Goal: Information Seeking & Learning: Learn about a topic

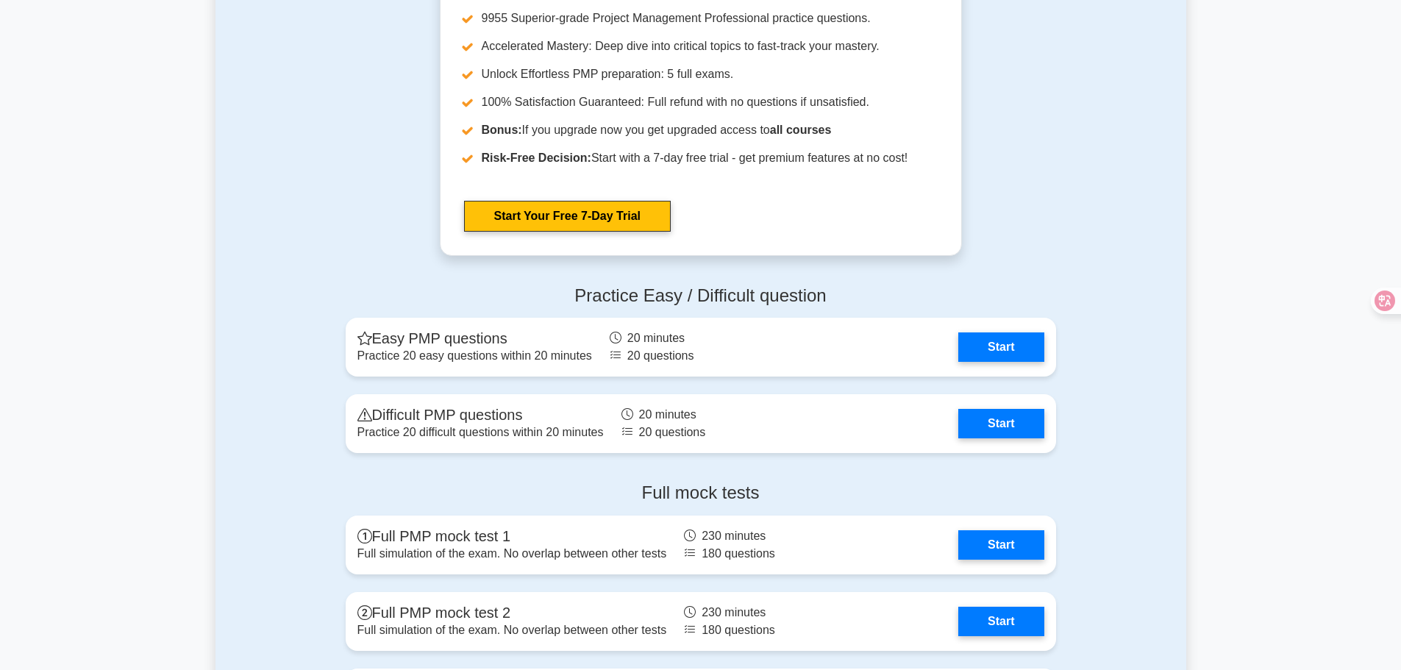
scroll to position [3823, 0]
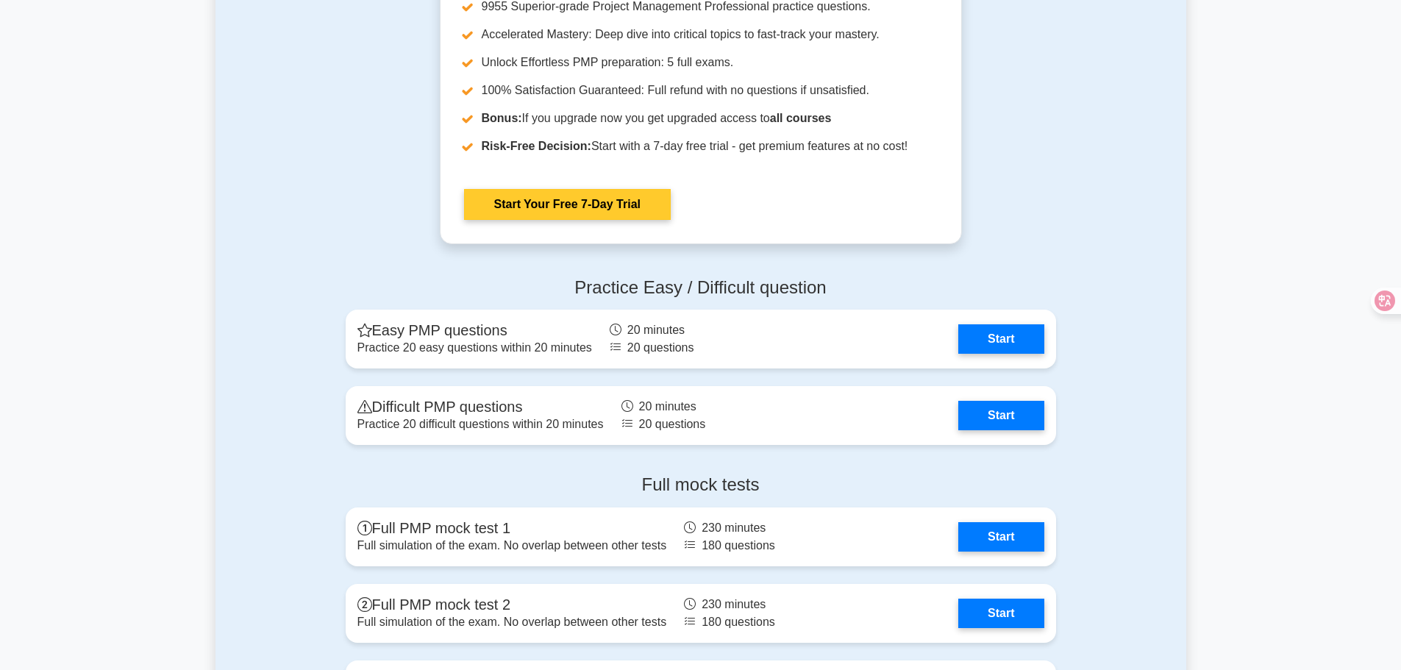
click at [555, 215] on link "Start Your Free 7-Day Trial" at bounding box center [567, 204] width 207 height 31
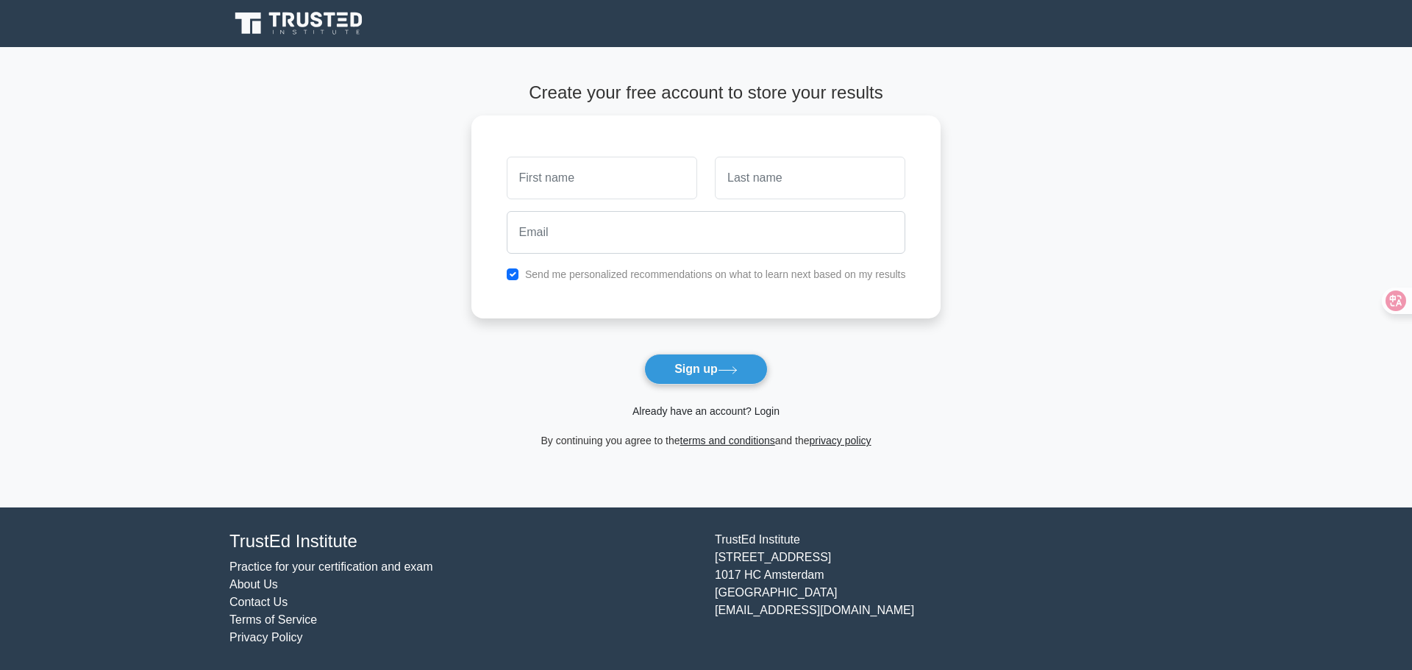
click at [717, 412] on link "Already have an account? Login" at bounding box center [705, 411] width 147 height 12
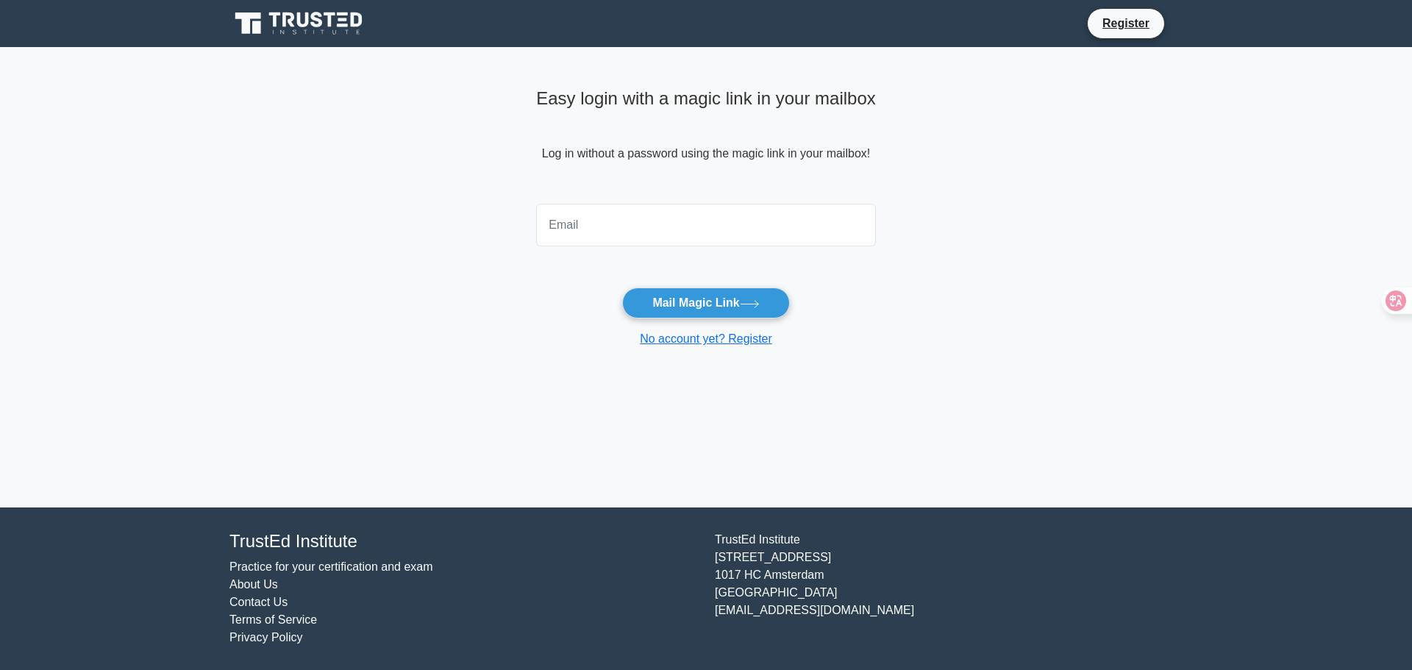
click at [594, 233] on input "email" at bounding box center [706, 225] width 340 height 43
type input "eng.abdallhmostafa@yahoo.com"
click at [622, 287] on button "Mail Magic Link" at bounding box center [705, 302] width 167 height 31
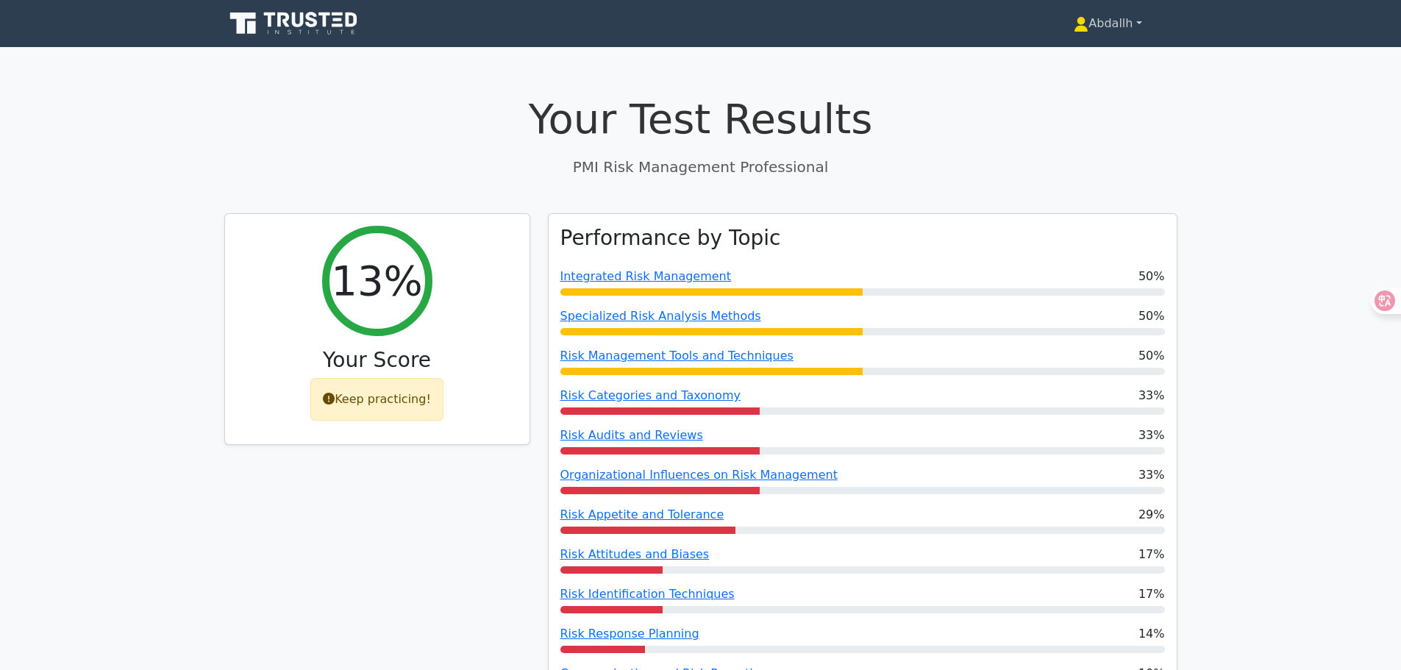
click at [1103, 24] on link "Abdallh" at bounding box center [1107, 23] width 138 height 29
click at [1047, 58] on link "Profile" at bounding box center [1097, 58] width 116 height 24
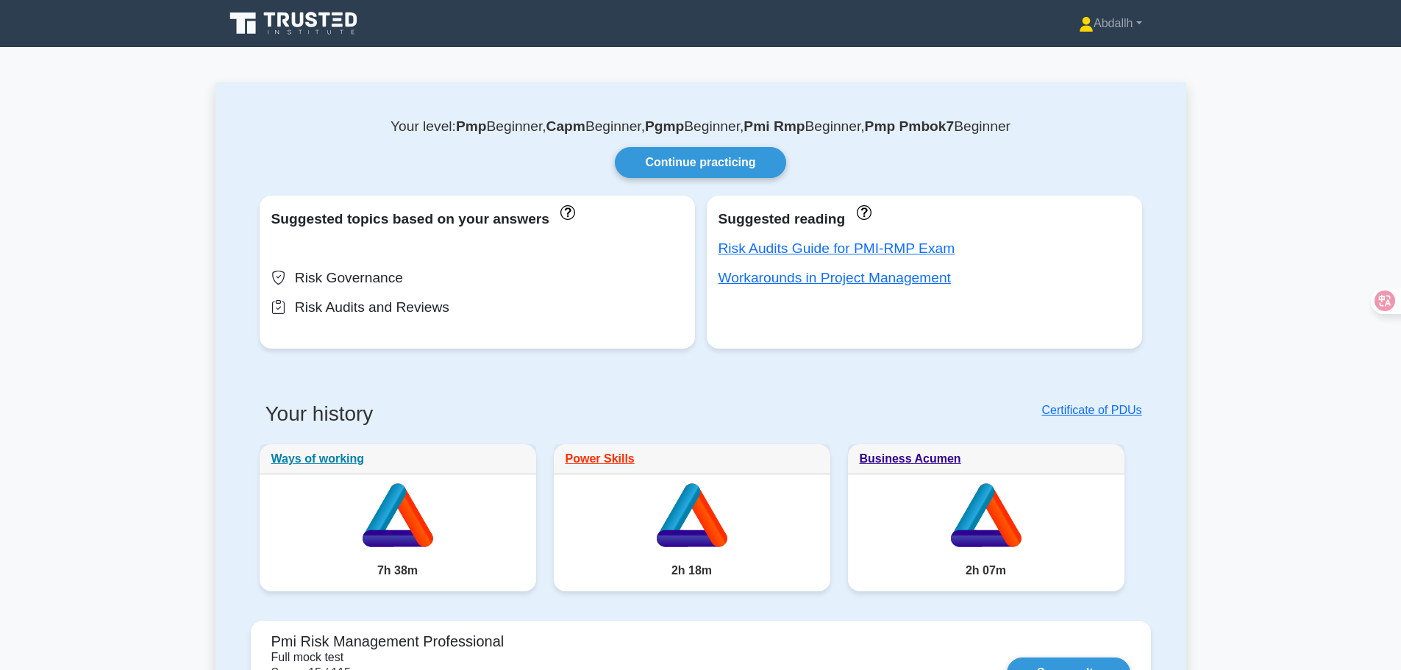
click at [319, 31] on icon at bounding box center [294, 24] width 141 height 28
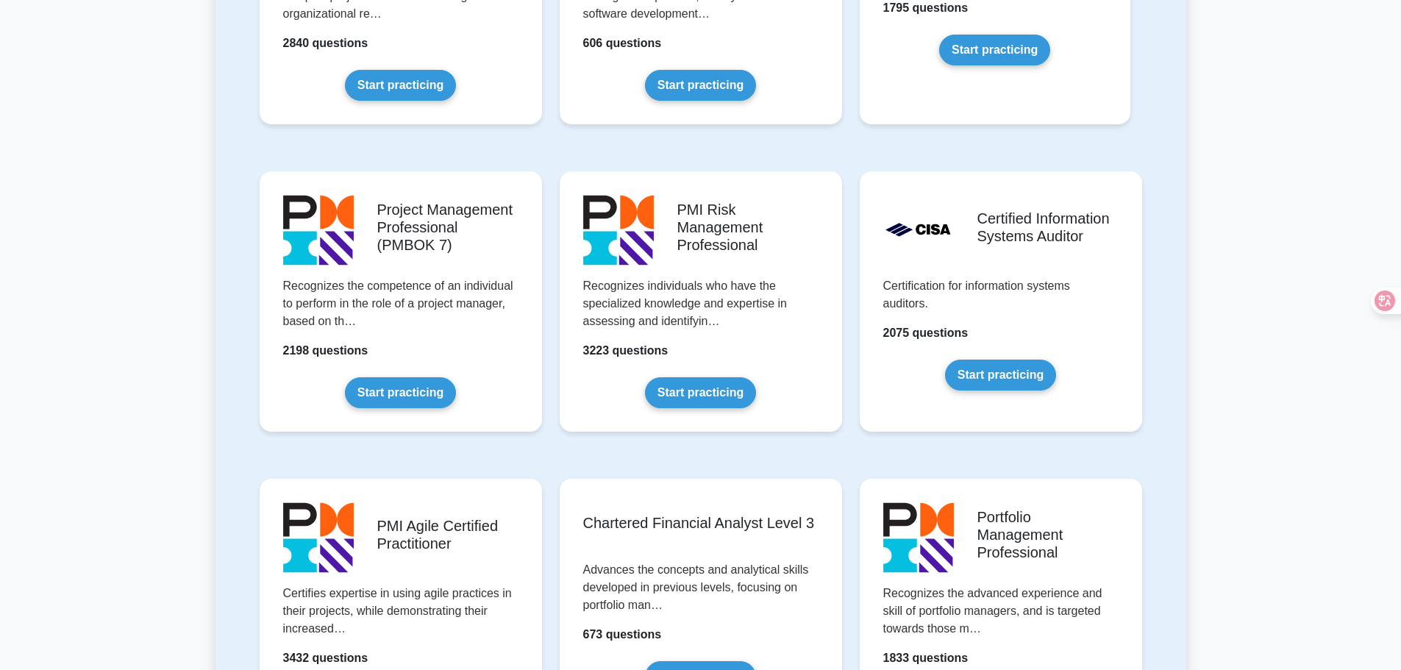
scroll to position [1176, 0]
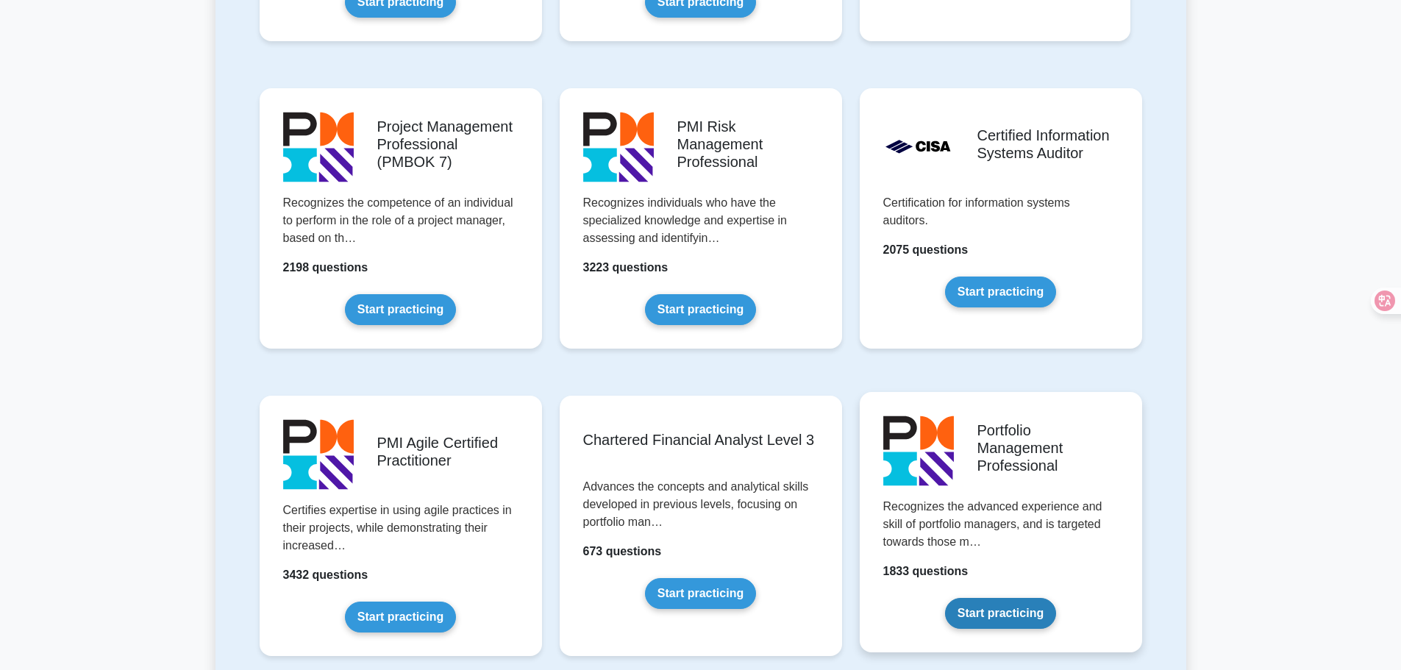
click at [992, 611] on link "Start practicing" at bounding box center [1000, 613] width 111 height 31
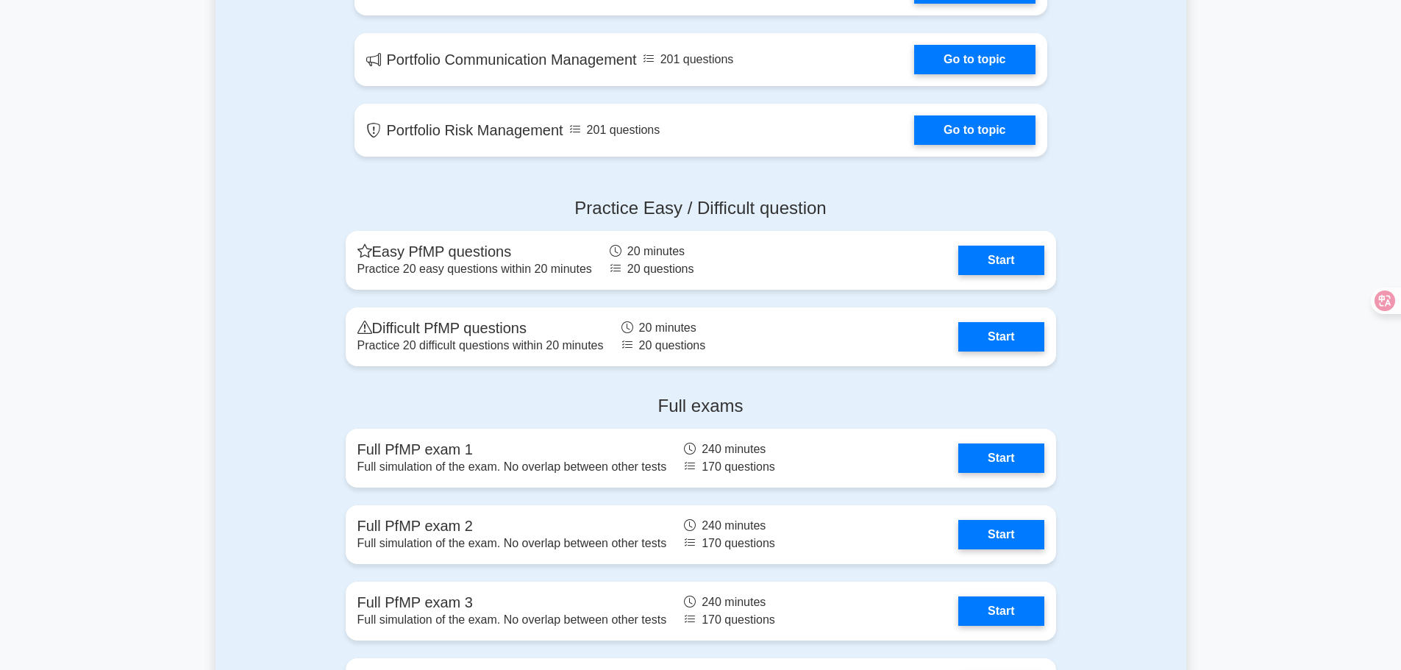
scroll to position [1103, 0]
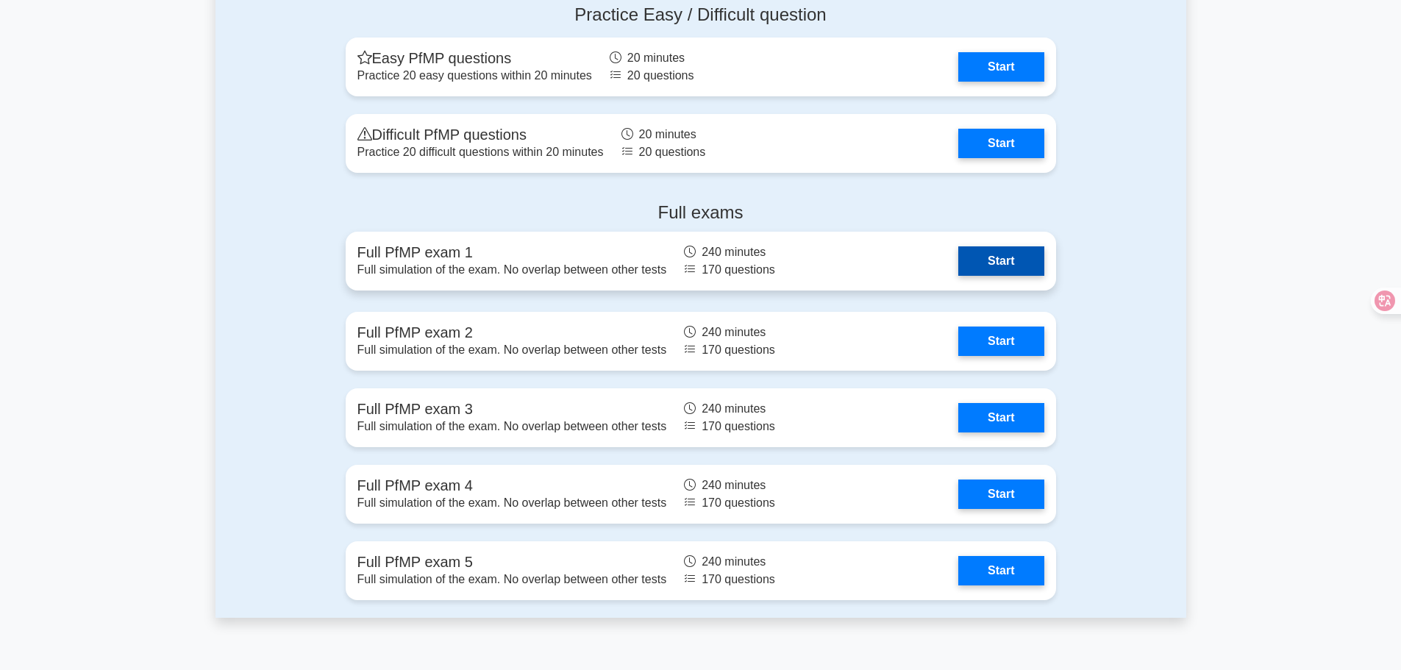
click at [958, 257] on link "Start" at bounding box center [1000, 260] width 85 height 29
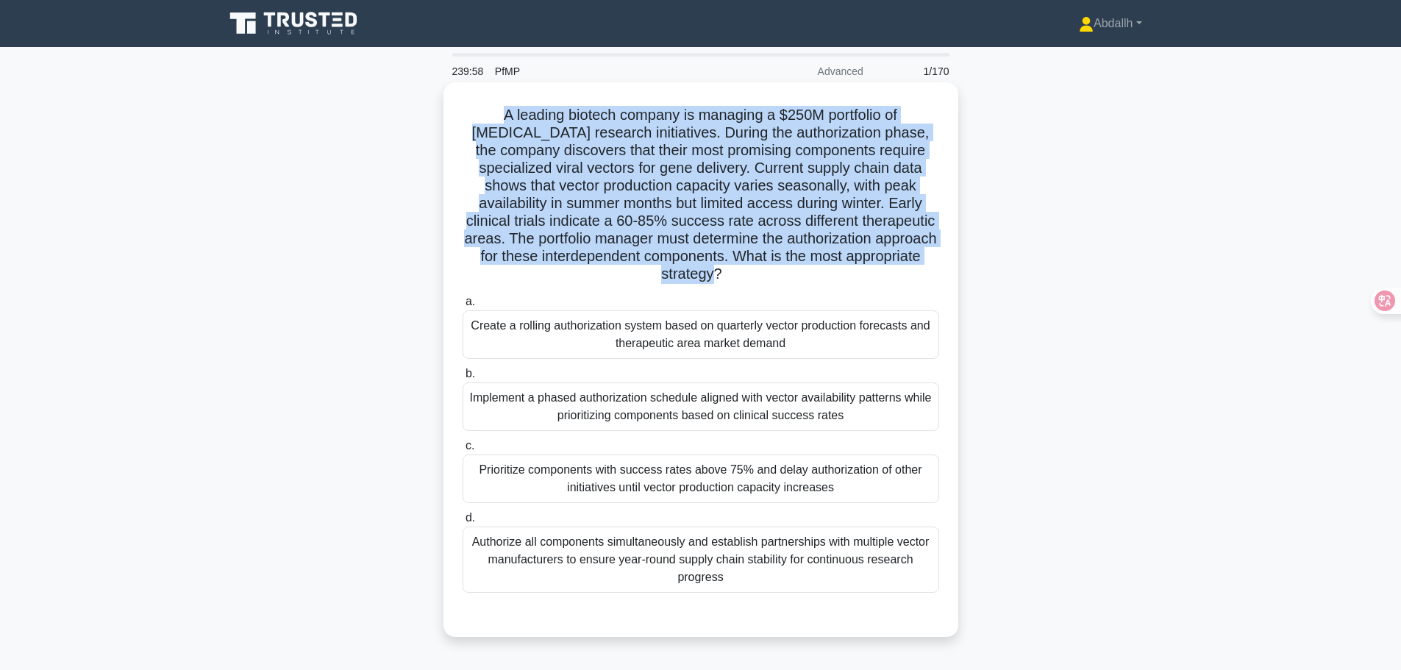
drag, startPoint x: 477, startPoint y: 112, endPoint x: 817, endPoint y: 276, distance: 377.2
click at [817, 276] on h5 "A leading biotech company is managing a $250M portfolio of [MEDICAL_DATA] resea…" at bounding box center [700, 195] width 479 height 178
copy h5 "A leading biotech company is managing a $250M portfolio of gene therapy researc…"
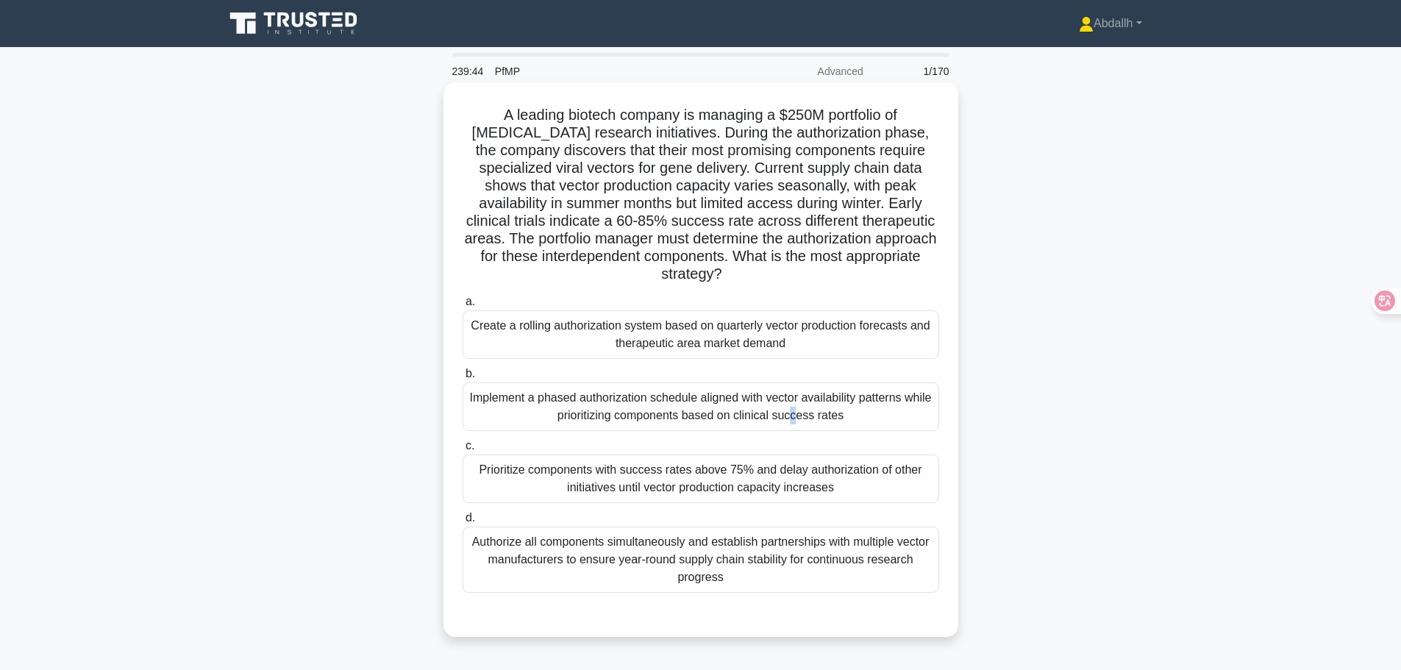
drag, startPoint x: 626, startPoint y: 398, endPoint x: 627, endPoint y: 407, distance: 9.6
click at [628, 401] on div "Implement a phased authorization schedule aligned with vector availability patt…" at bounding box center [700, 406] width 476 height 49
click at [627, 407] on div "Implement a phased authorization schedule aligned with vector availability patt…" at bounding box center [700, 406] width 476 height 49
click at [462, 379] on input "b. Implement a phased authorization schedule aligned with vector availability p…" at bounding box center [462, 374] width 0 height 10
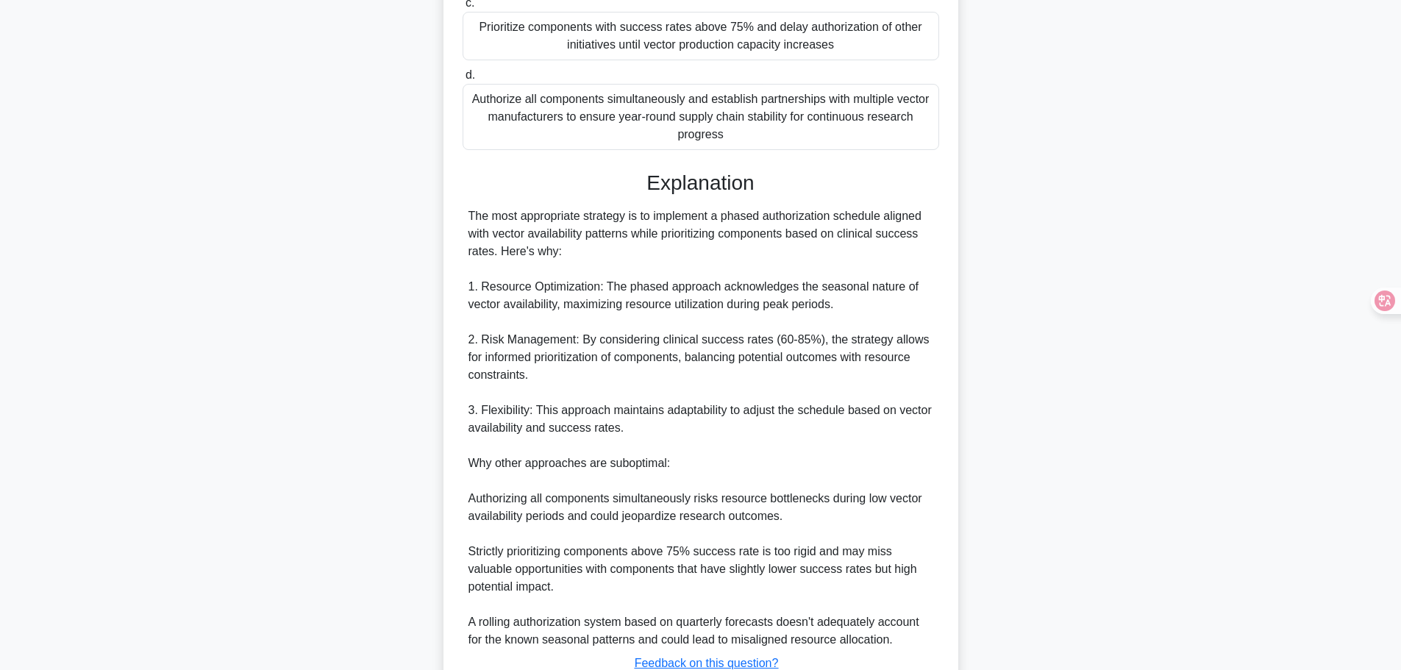
scroll to position [555, 0]
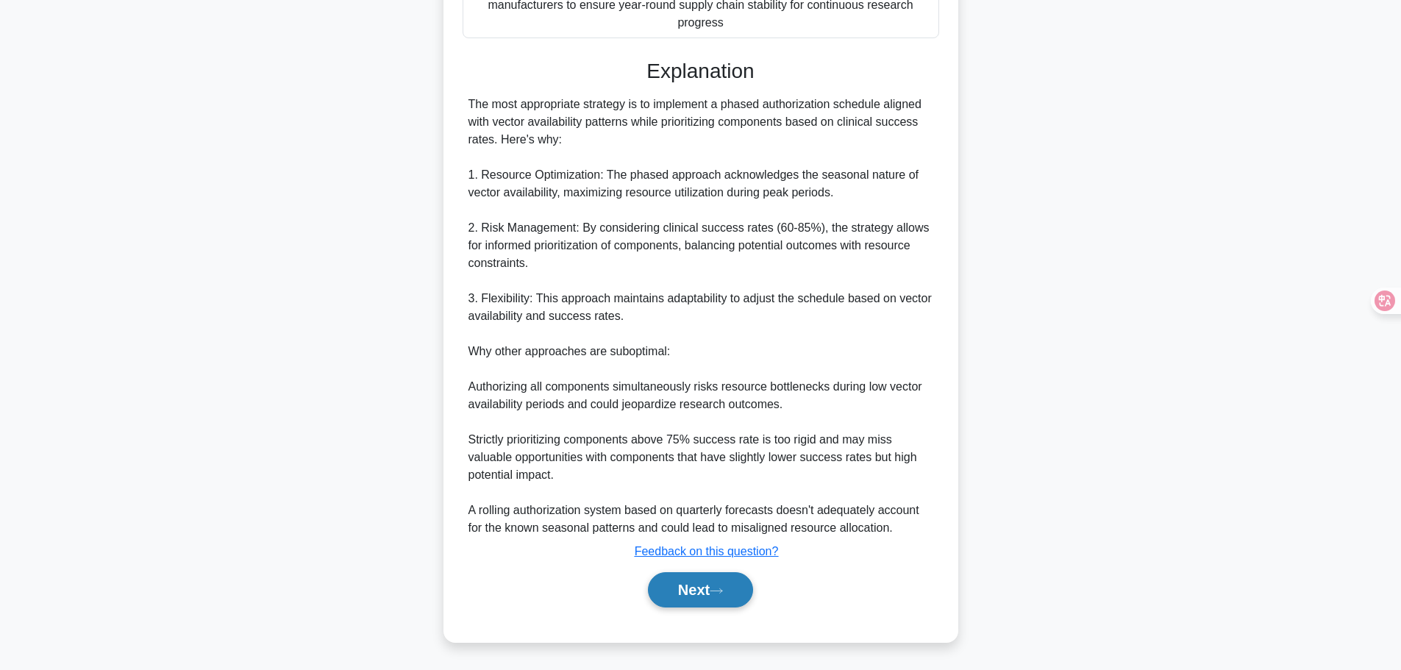
click at [672, 585] on button "Next" at bounding box center [700, 589] width 105 height 35
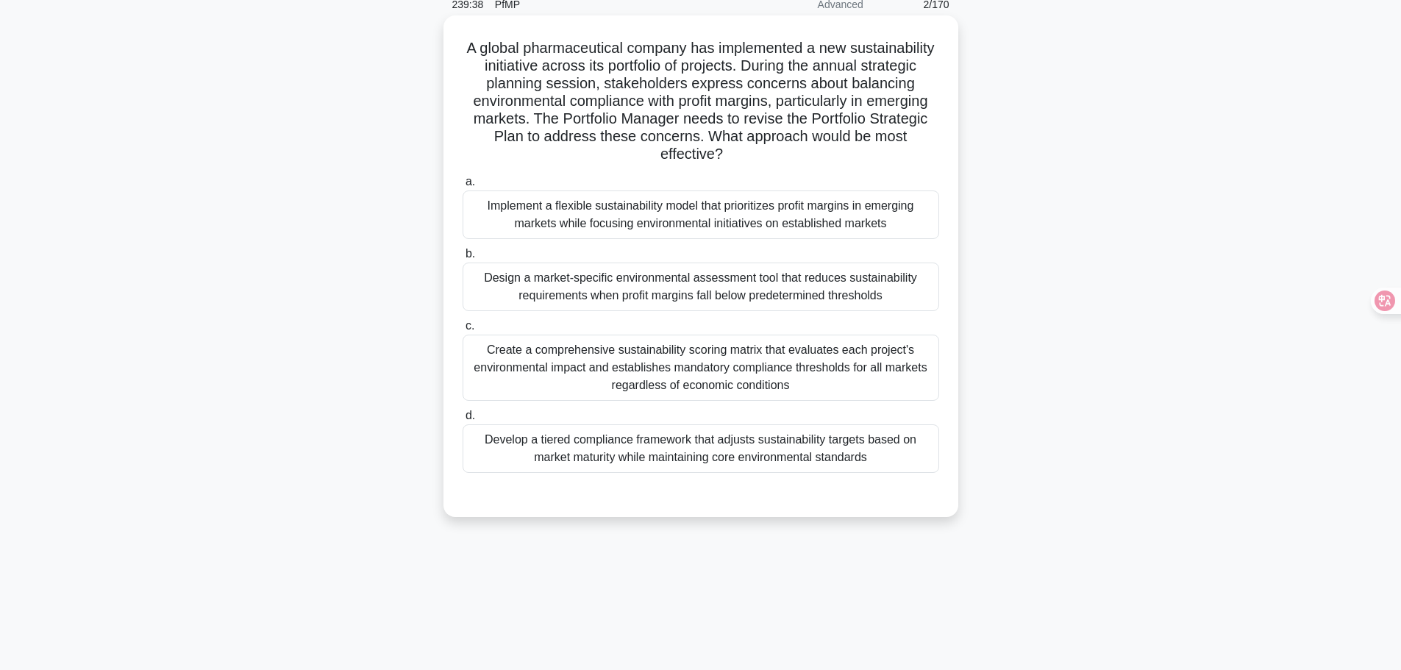
scroll to position [0, 0]
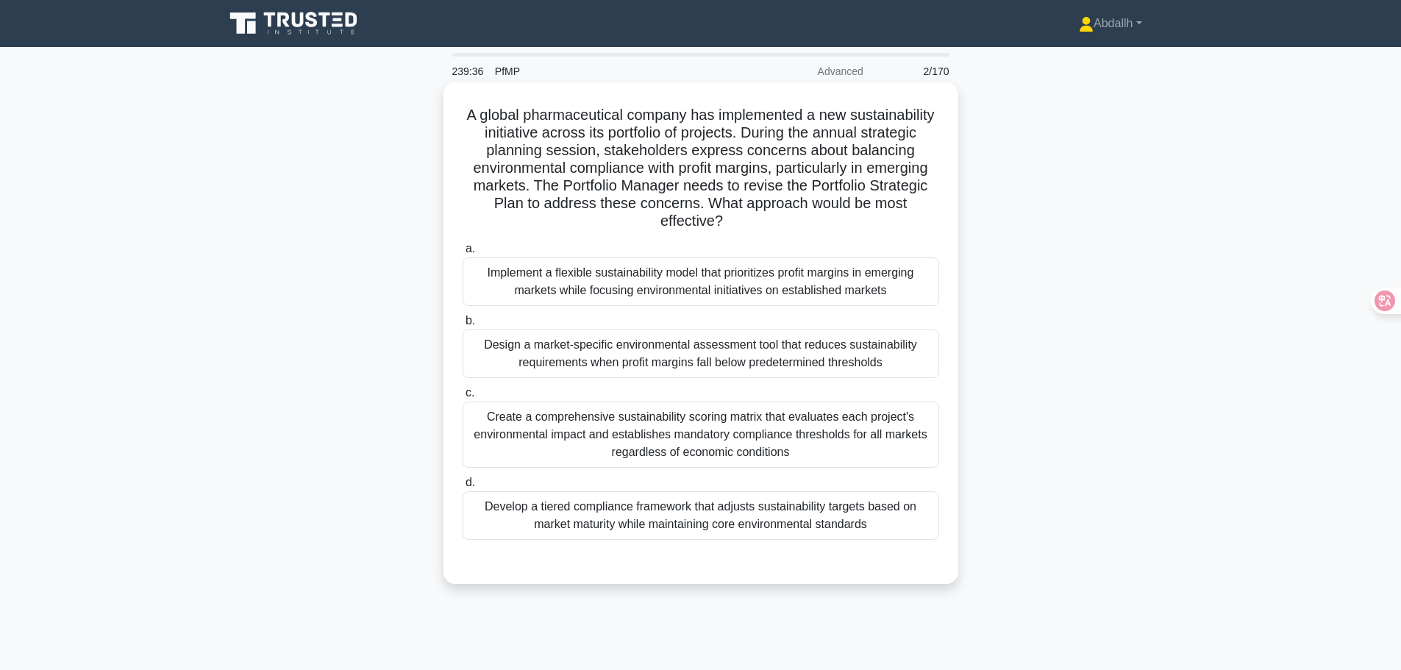
drag, startPoint x: 507, startPoint y: 111, endPoint x: 825, endPoint y: 216, distance: 334.6
click at [825, 216] on h5 "A global pharmaceutical company has implemented a new sustainability initiative…" at bounding box center [700, 168] width 479 height 125
copy h5 "A global pharmaceutical company has implemented a new sustainability initiative…"
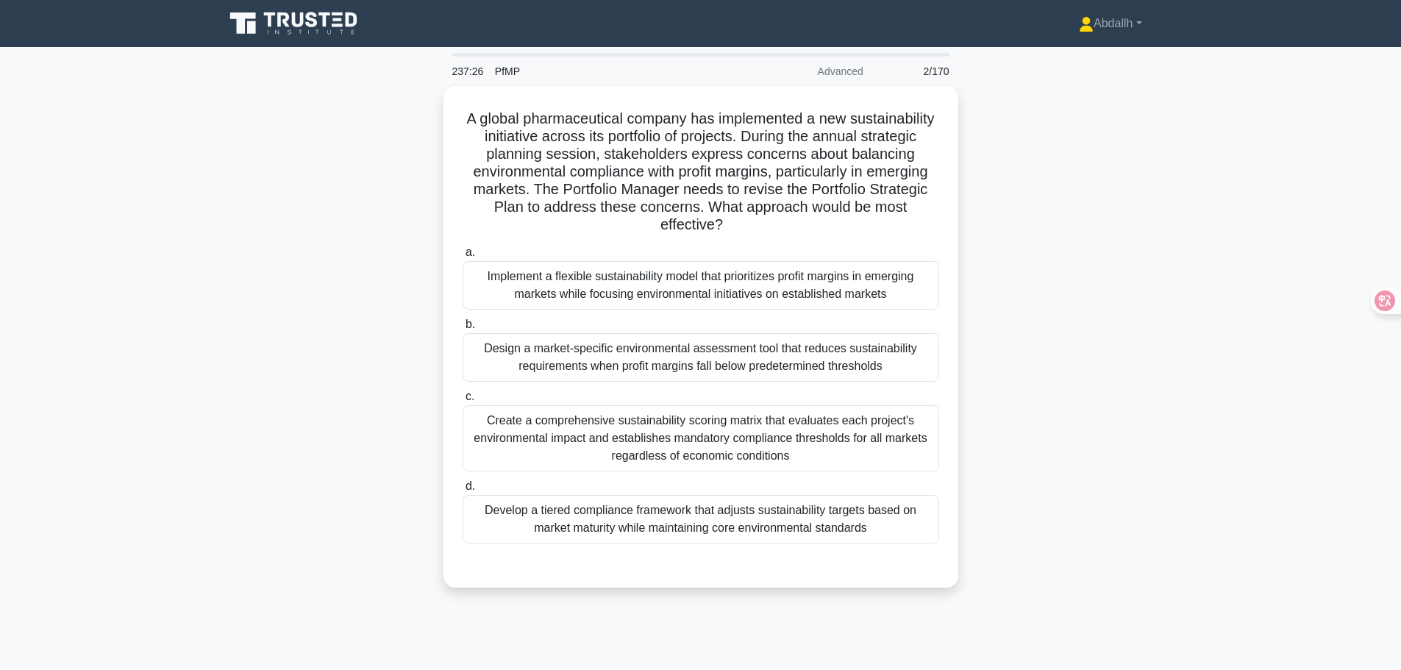
click at [314, 22] on icon at bounding box center [312, 19] width 12 height 15
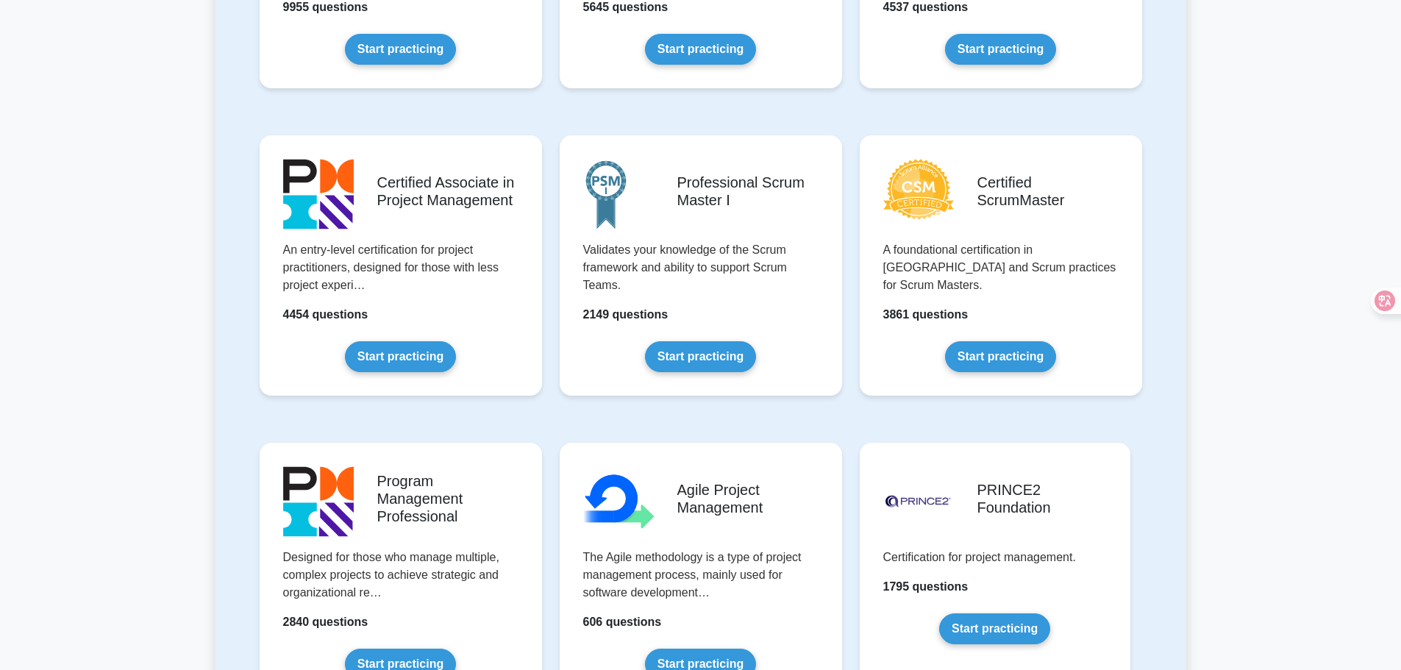
scroll to position [74, 0]
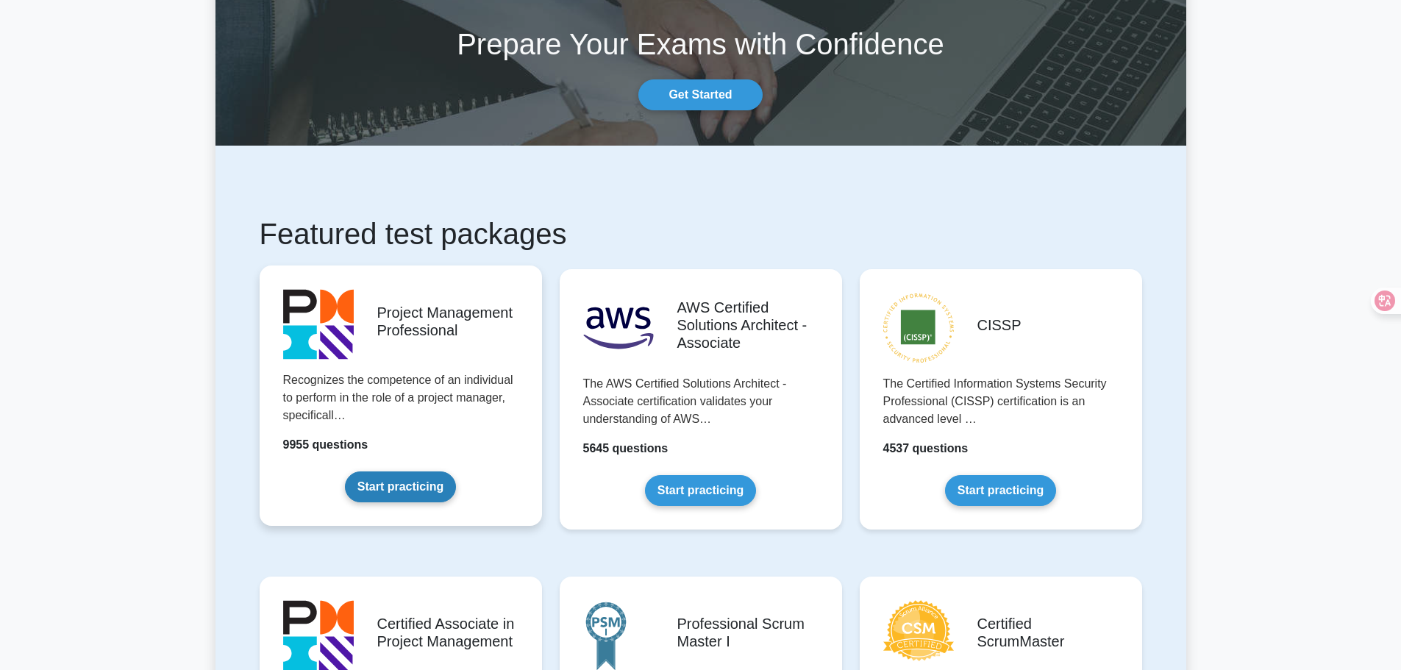
click at [415, 471] on link "Start practicing" at bounding box center [400, 486] width 111 height 31
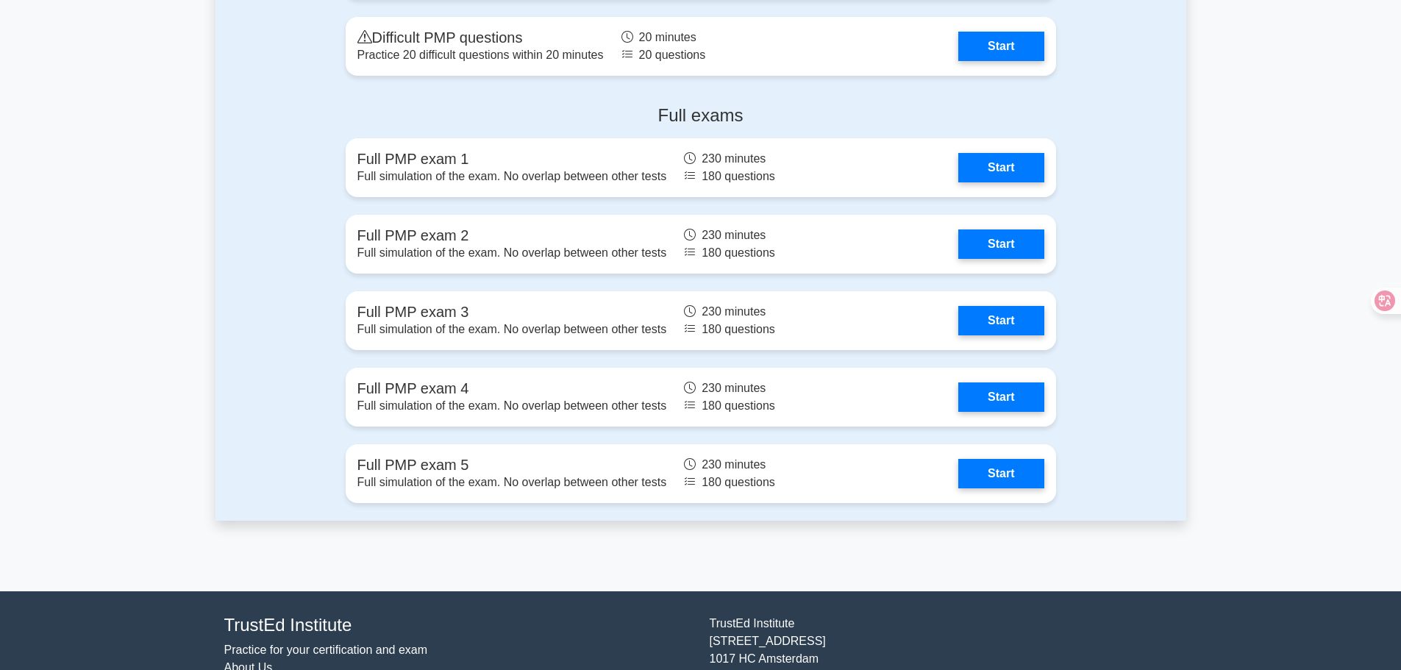
scroll to position [4846, 0]
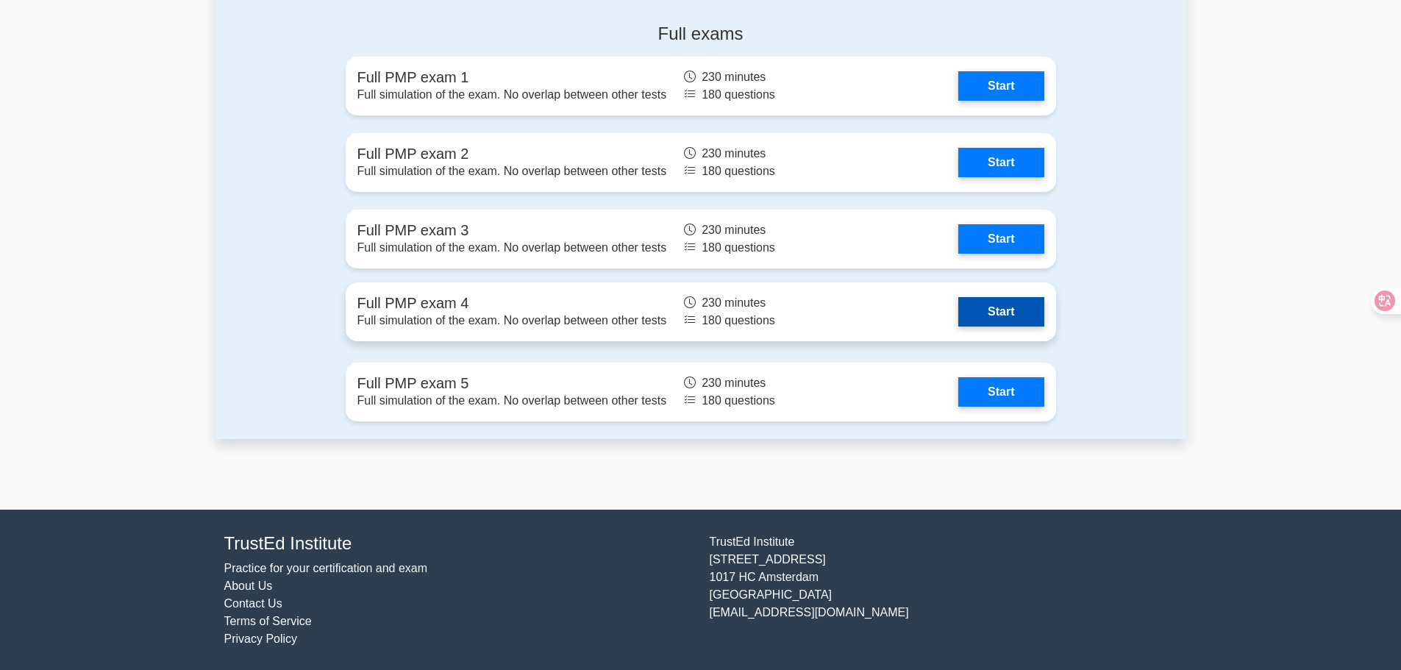
click at [958, 304] on link "Start" at bounding box center [1000, 311] width 85 height 29
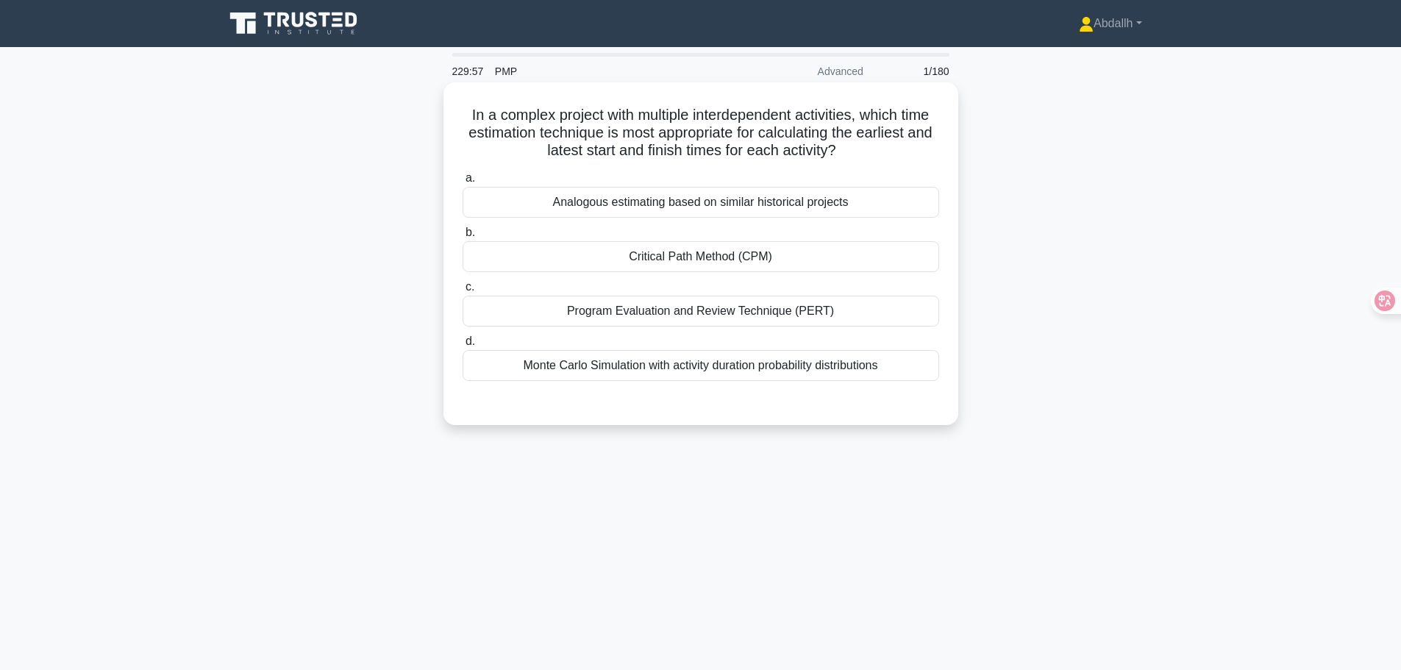
drag, startPoint x: 461, startPoint y: 113, endPoint x: 899, endPoint y: 156, distance: 440.3
click at [899, 156] on h5 "In a complex project with multiple interdependent activities, which time estima…" at bounding box center [700, 133] width 479 height 54
copy h5 "In a complex project with multiple interdependent activities, which time estima…"
click at [596, 309] on div "Program Evaluation and Review Technique (PERT)" at bounding box center [700, 311] width 476 height 31
click at [462, 292] on input "c. Program Evaluation and Review Technique (PERT)" at bounding box center [462, 287] width 0 height 10
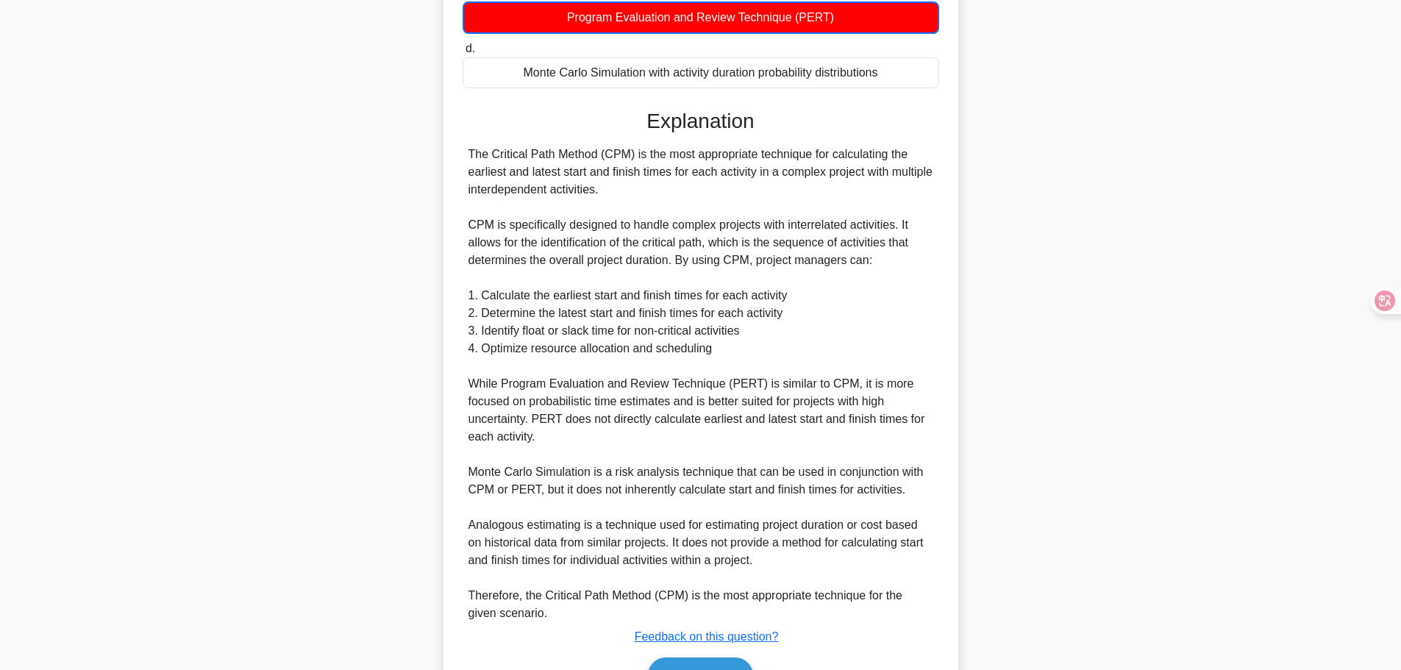
scroll to position [368, 0]
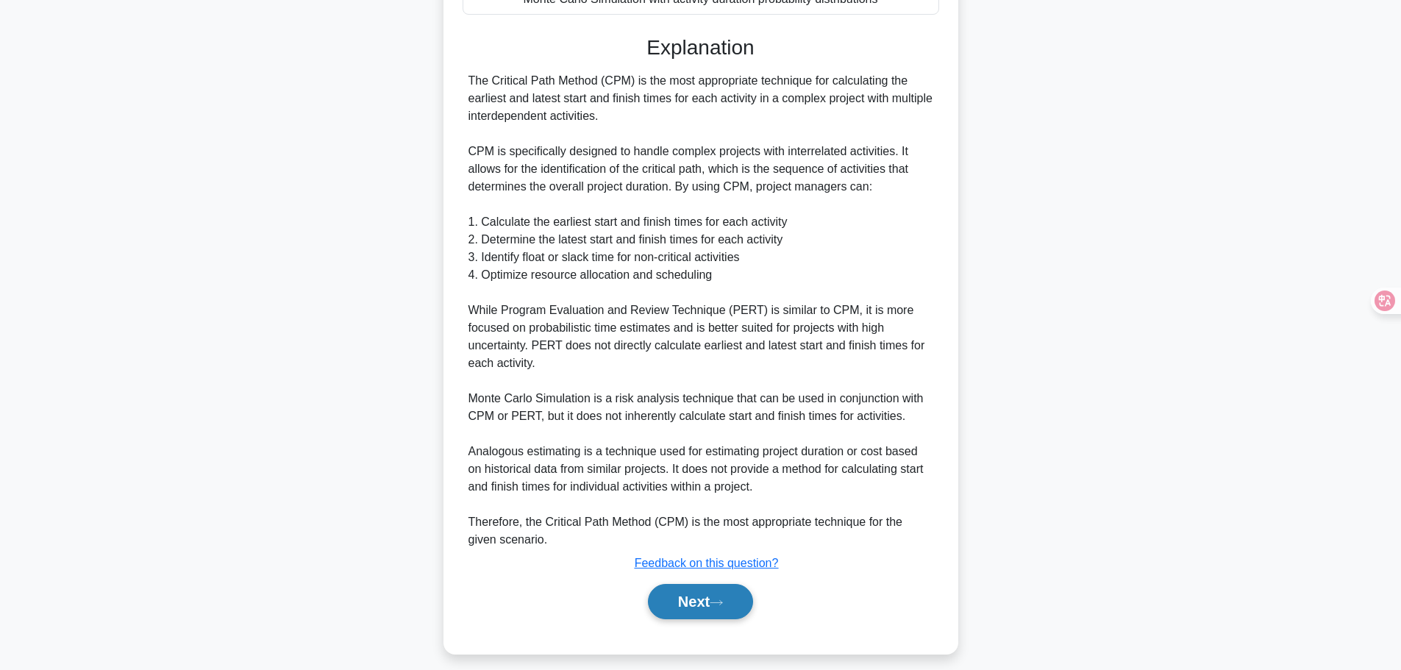
click at [717, 607] on icon at bounding box center [715, 602] width 13 height 8
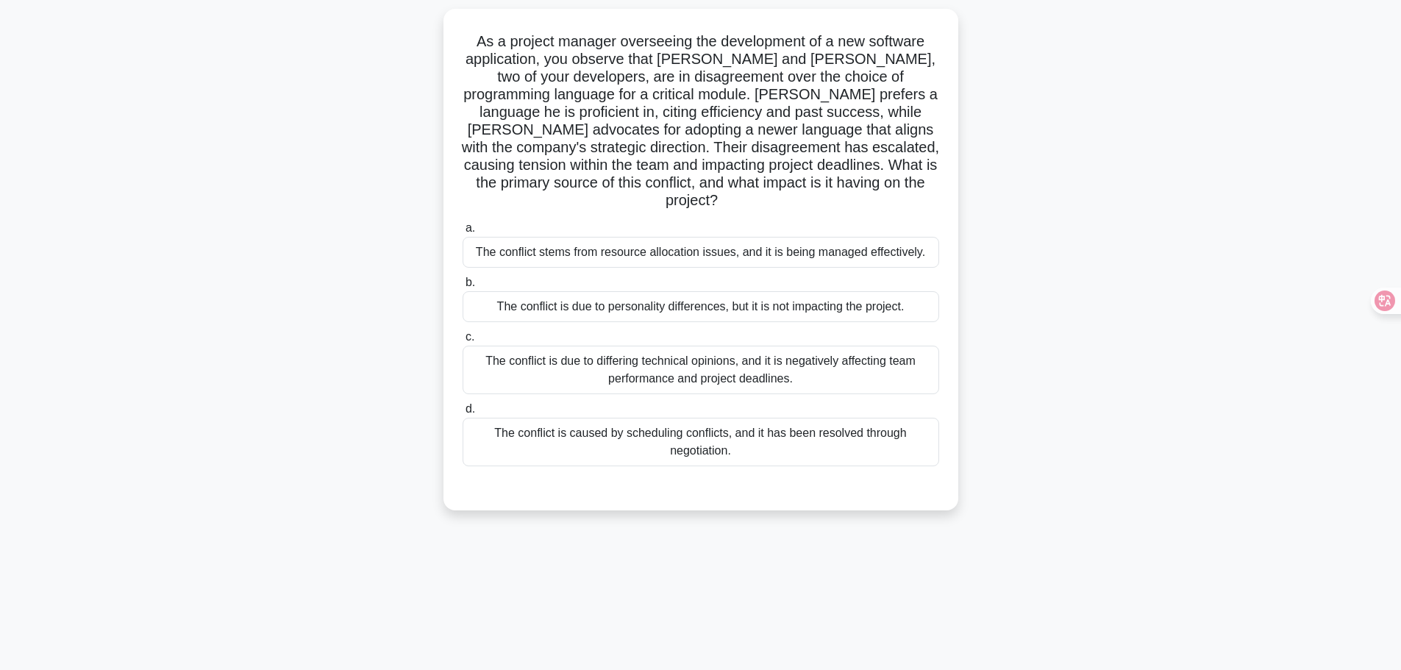
scroll to position [51, 0]
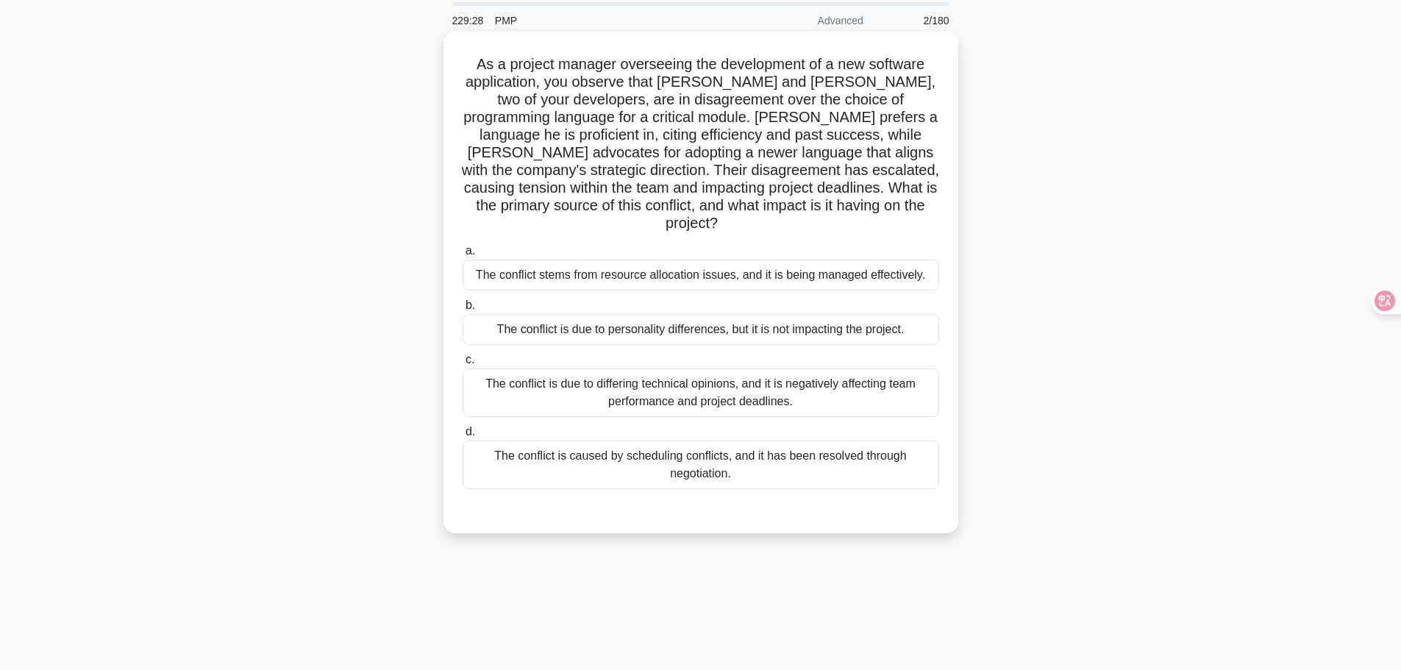
click at [664, 368] on div "The conflict is due to differing technical opinions, and it is negatively affec…" at bounding box center [700, 392] width 476 height 49
click at [462, 365] on input "c. The conflict is due to differing technical opinions, and it is negatively af…" at bounding box center [462, 360] width 0 height 10
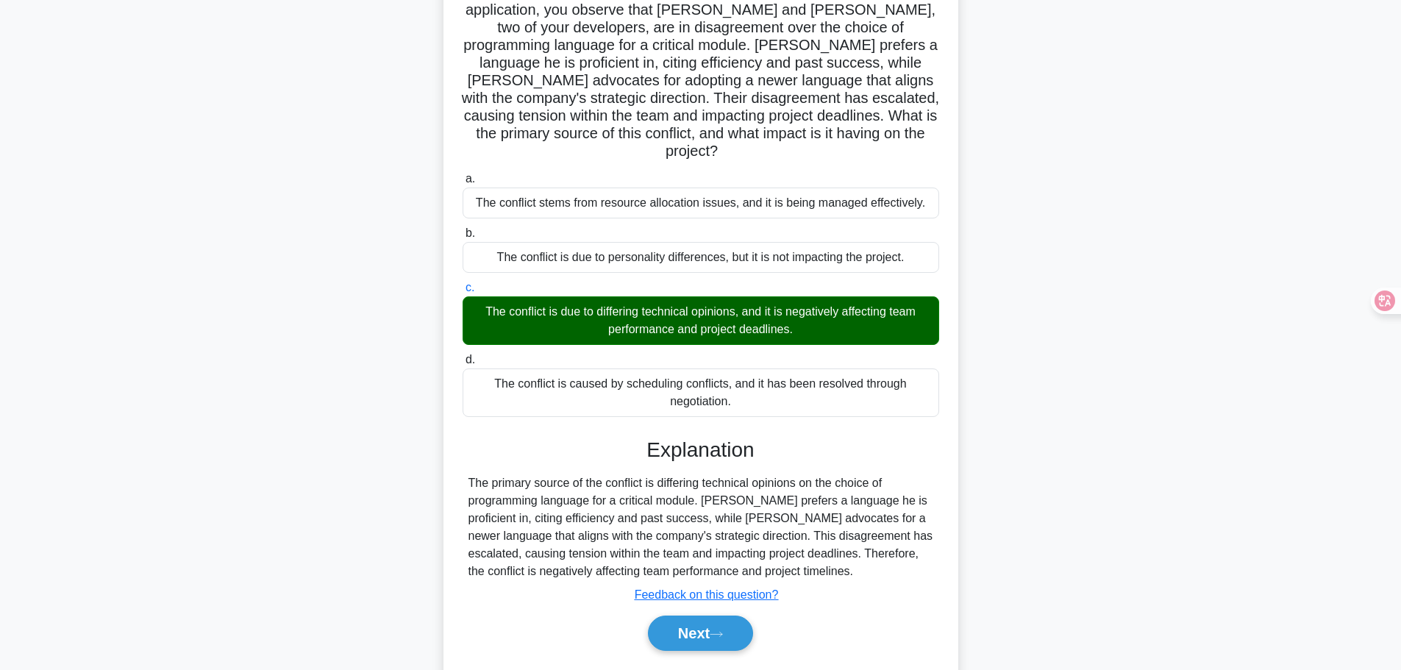
scroll to position [149, 0]
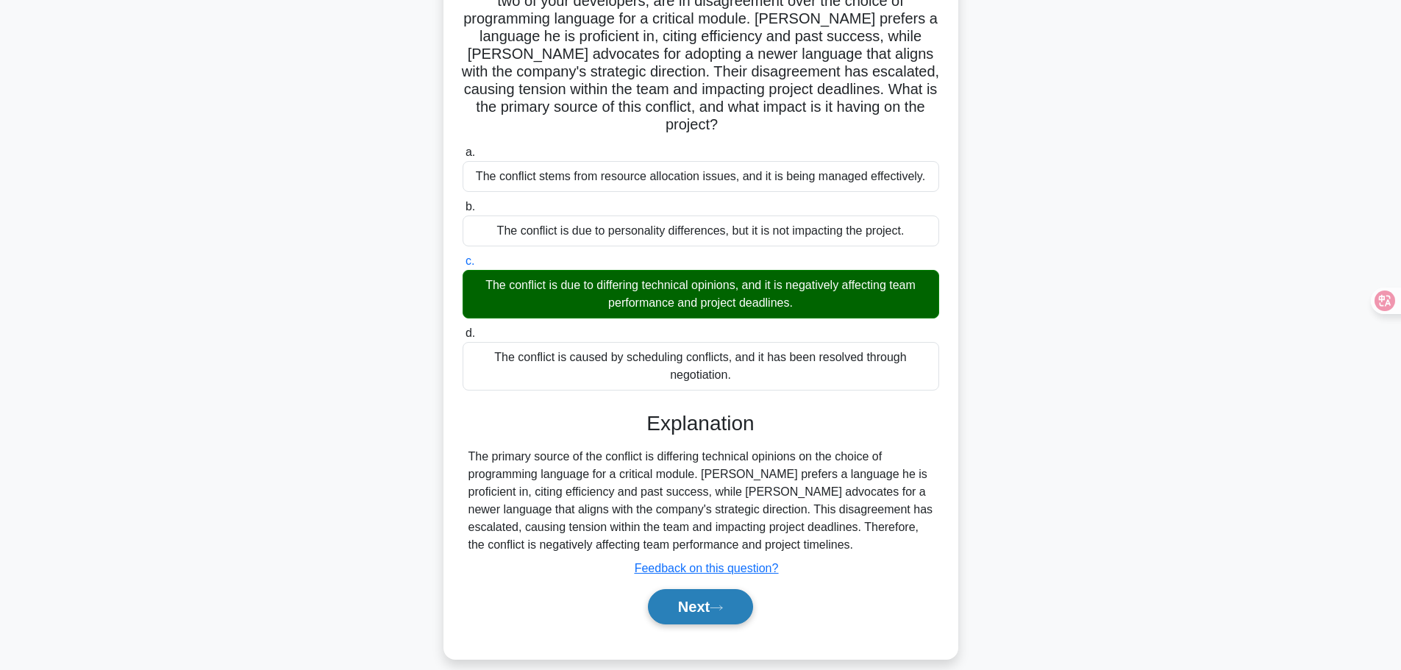
click at [715, 589] on button "Next" at bounding box center [700, 606] width 105 height 35
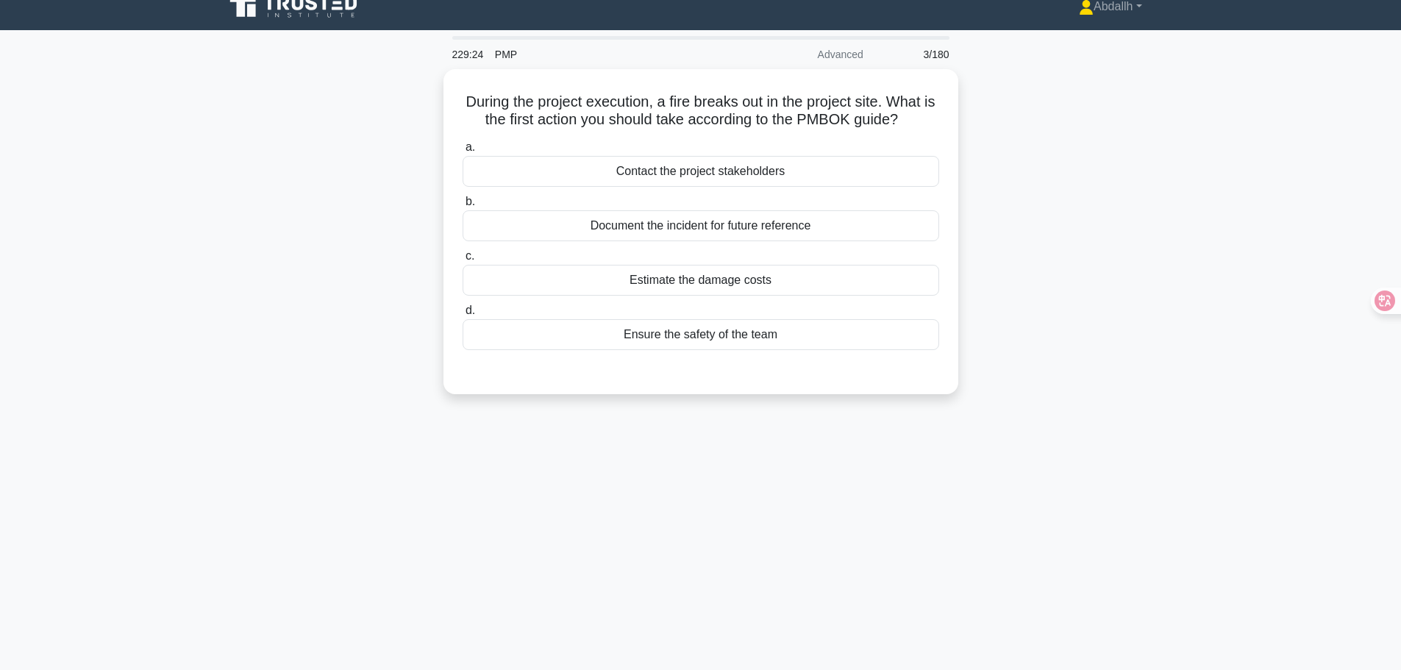
scroll to position [0, 0]
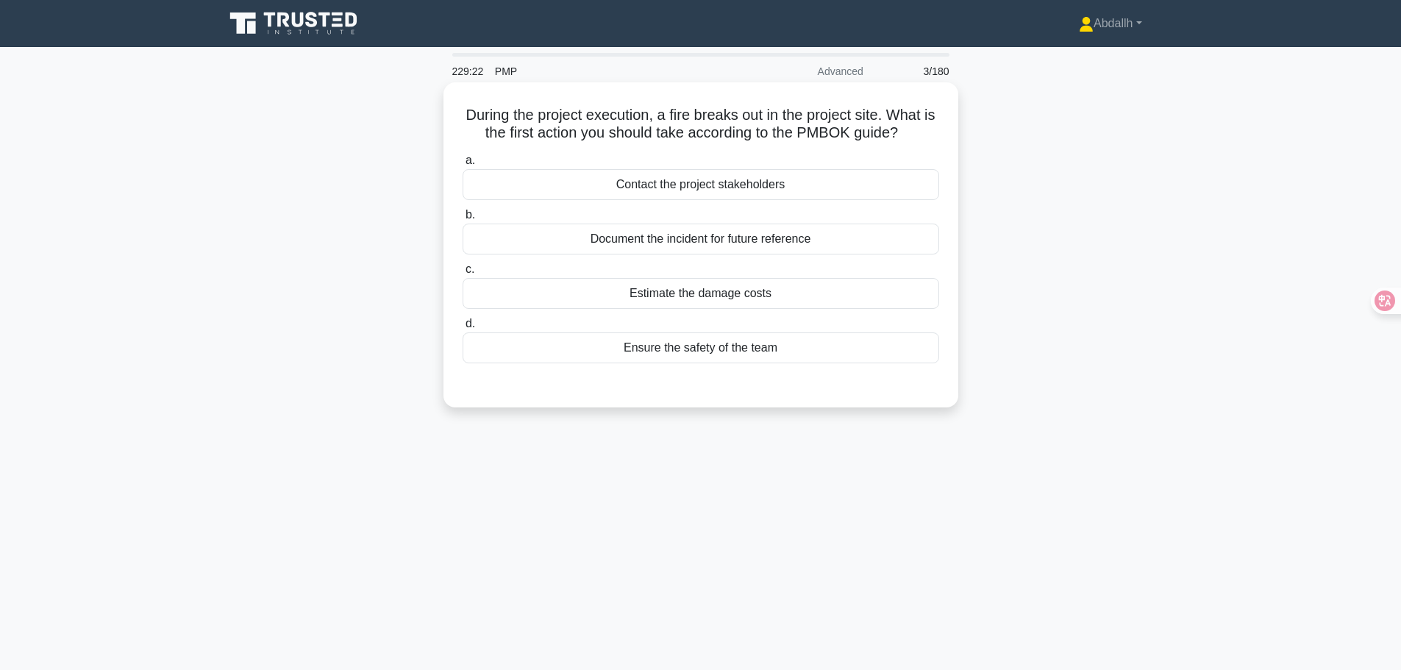
drag, startPoint x: 462, startPoint y: 114, endPoint x: 915, endPoint y: 135, distance: 453.4
click at [915, 135] on h5 "During the project execution, a fire breaks out in the project site. What is th…" at bounding box center [700, 124] width 479 height 37
click at [788, 296] on div "Estimate the damage costs" at bounding box center [700, 293] width 476 height 31
click at [462, 274] on input "c. Estimate the damage costs" at bounding box center [462, 270] width 0 height 10
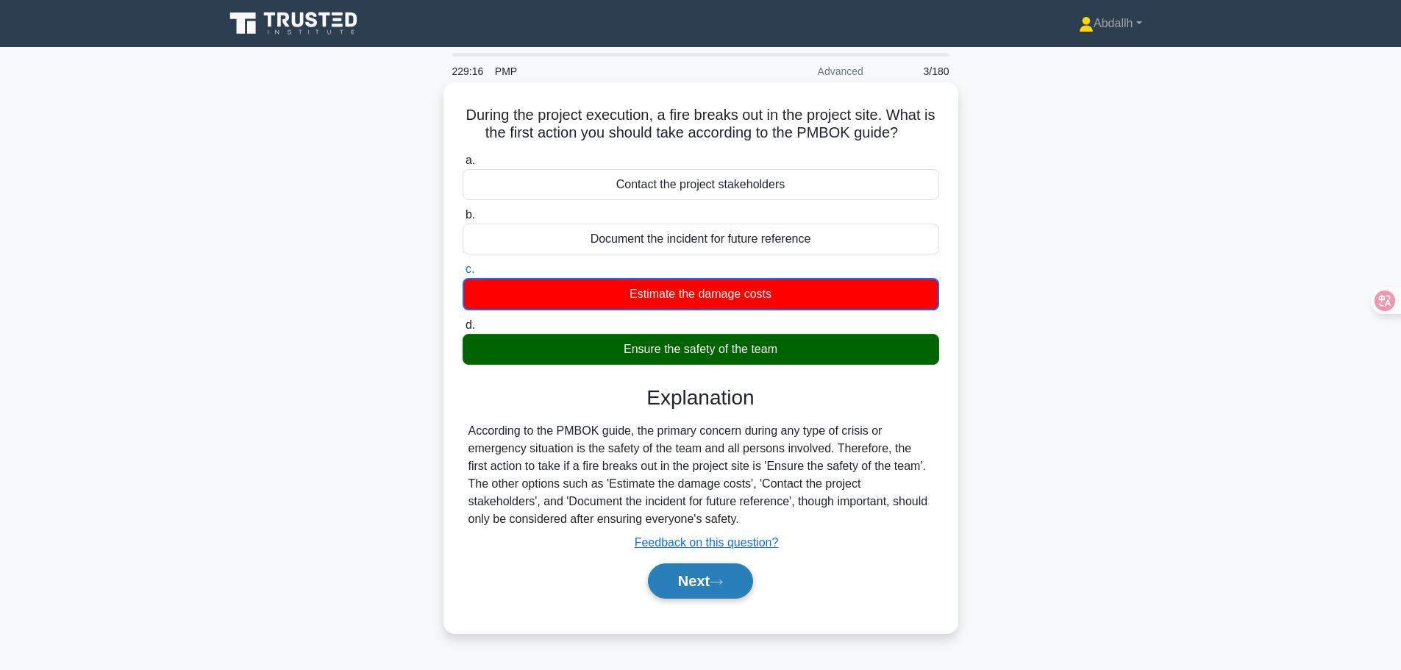
click at [693, 574] on button "Next" at bounding box center [700, 580] width 105 height 35
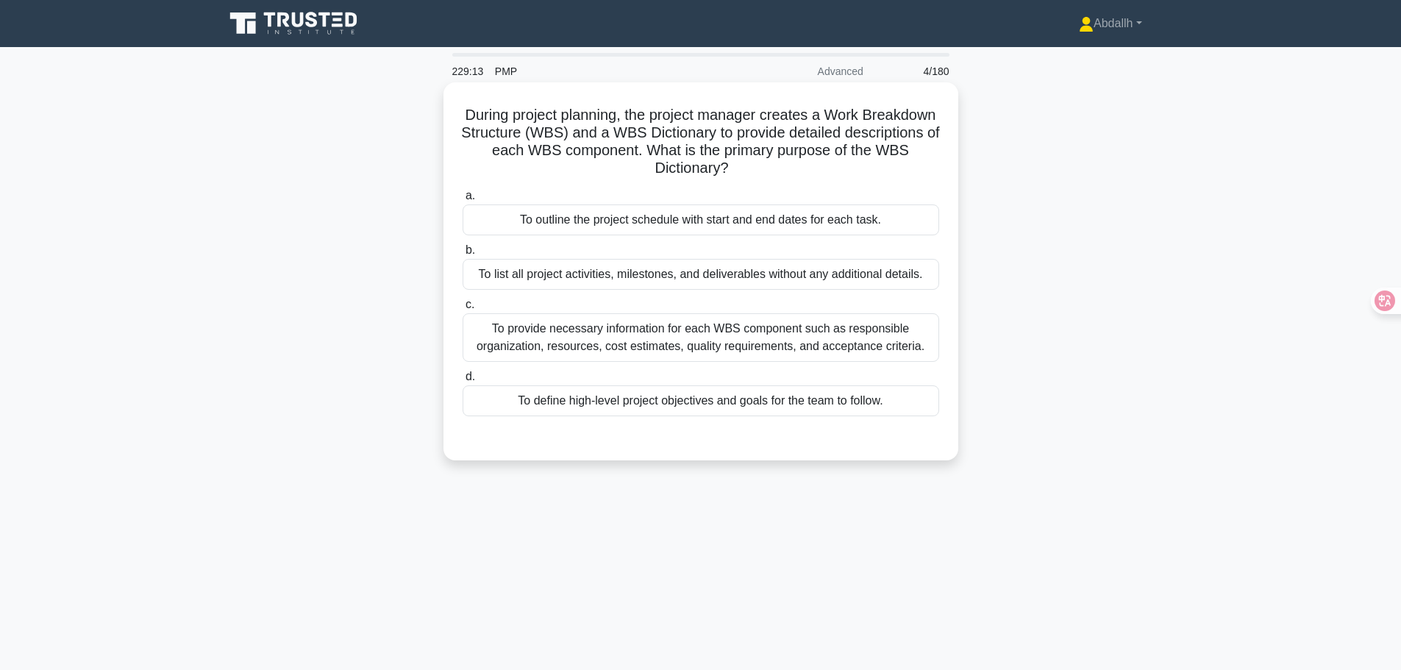
drag, startPoint x: 502, startPoint y: 104, endPoint x: 815, endPoint y: 172, distance: 319.7
click at [815, 172] on h5 "During project planning, the project manager creates a Work Breakdown Structure…" at bounding box center [700, 142] width 479 height 72
copy h5 "During project planning, the project manager creates a Work Breakdown Structure…"
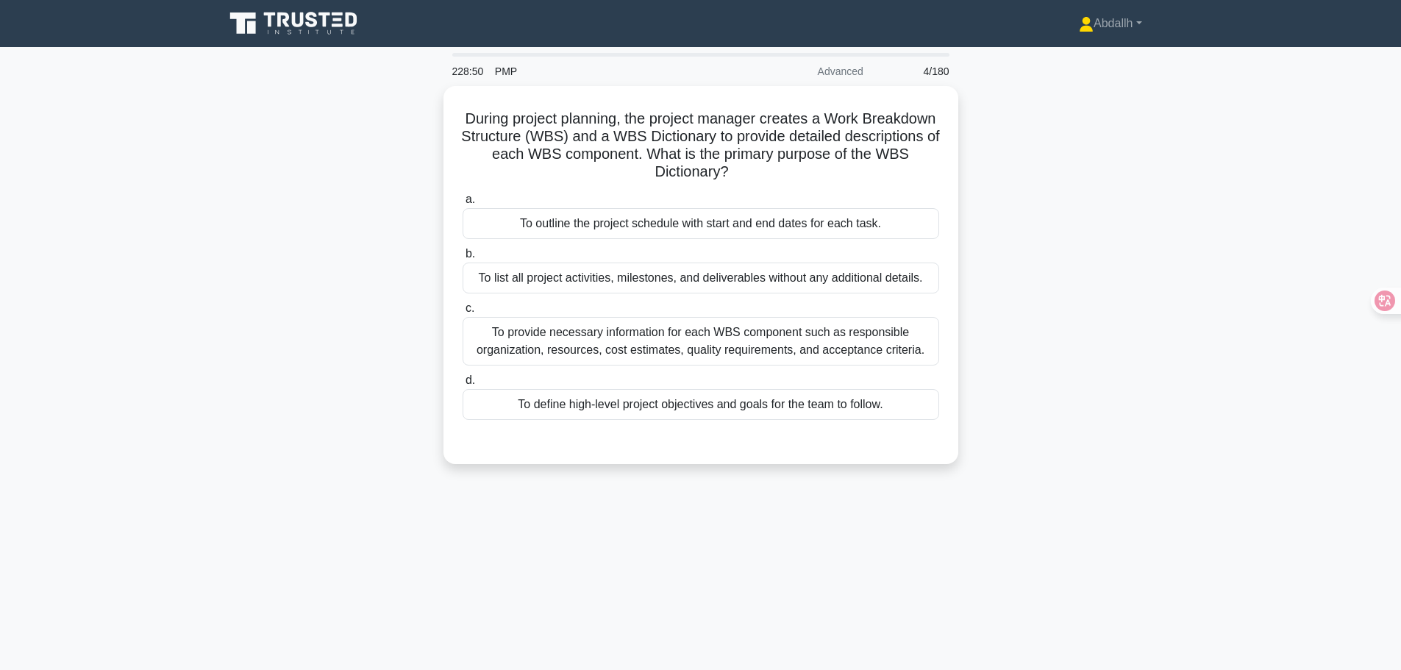
click at [1081, 266] on div "During project planning, the project manager creates a Work Breakdown Structure…" at bounding box center [700, 284] width 971 height 396
click at [277, 29] on icon at bounding box center [294, 24] width 141 height 28
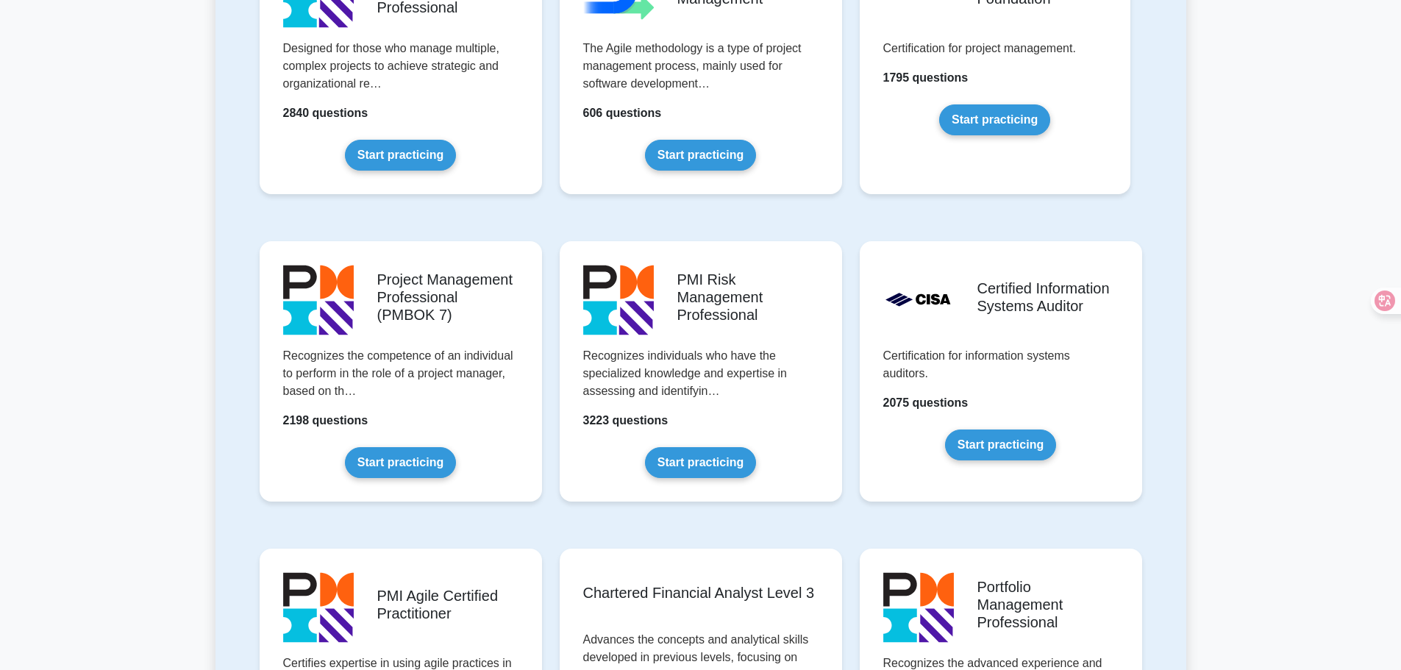
scroll to position [1029, 0]
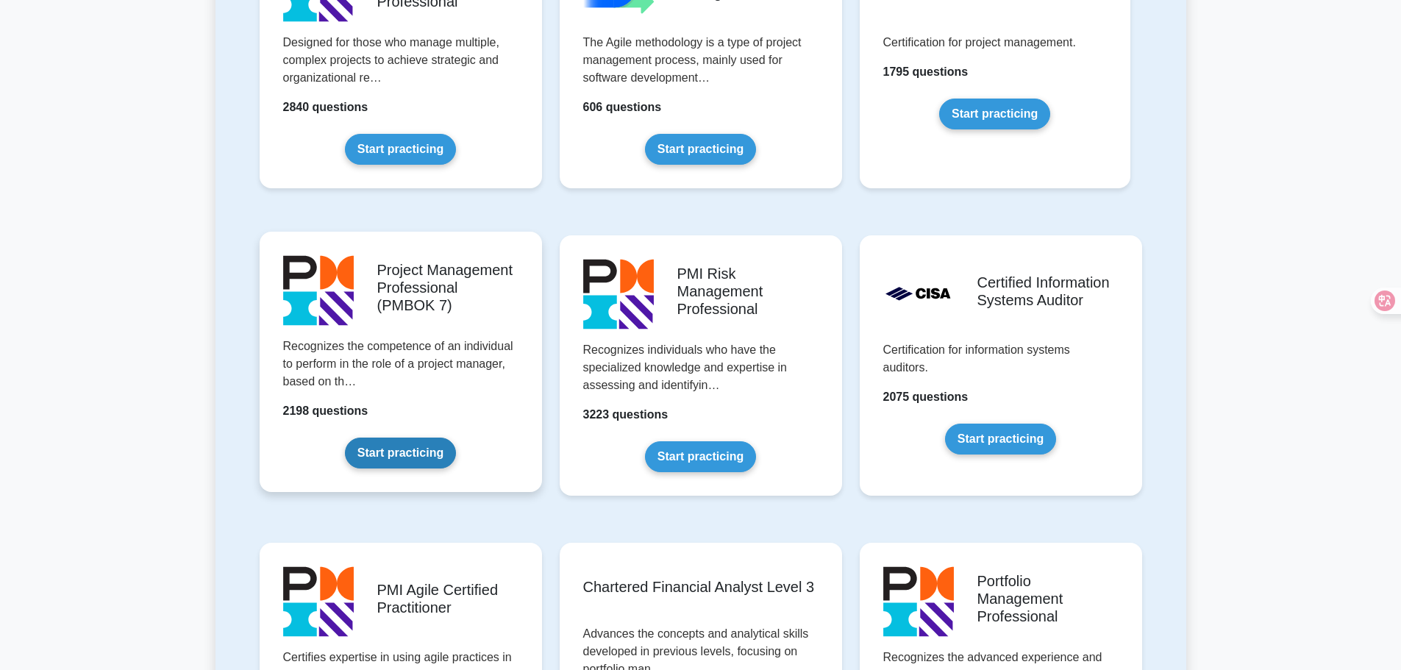
click at [456, 437] on link "Start practicing" at bounding box center [400, 452] width 111 height 31
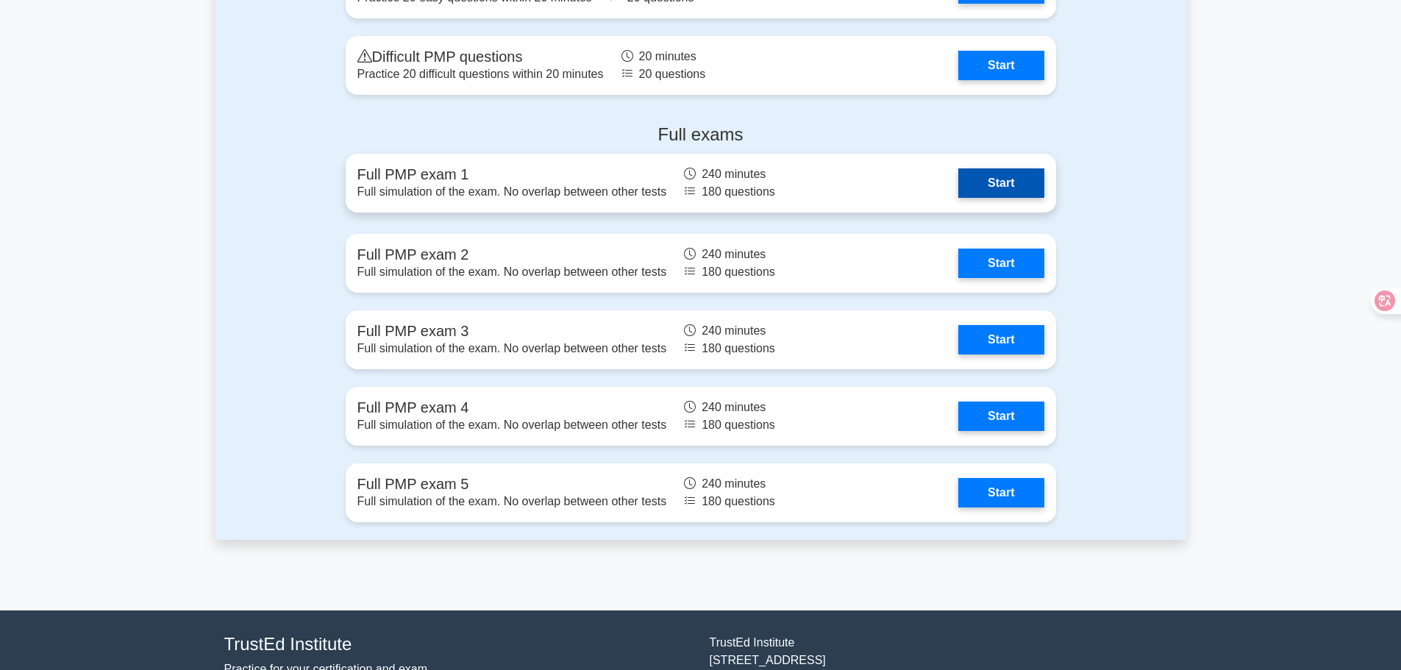
scroll to position [1205, 0]
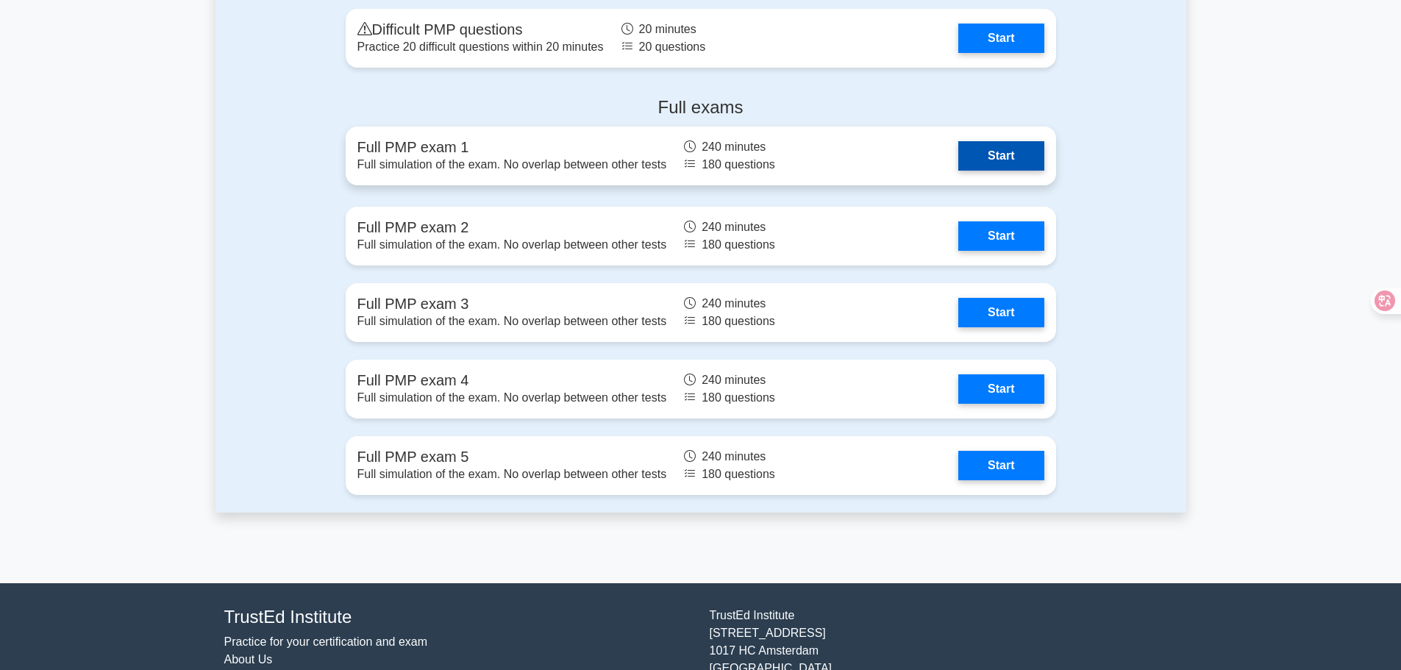
click at [958, 171] on link "Start" at bounding box center [1000, 155] width 85 height 29
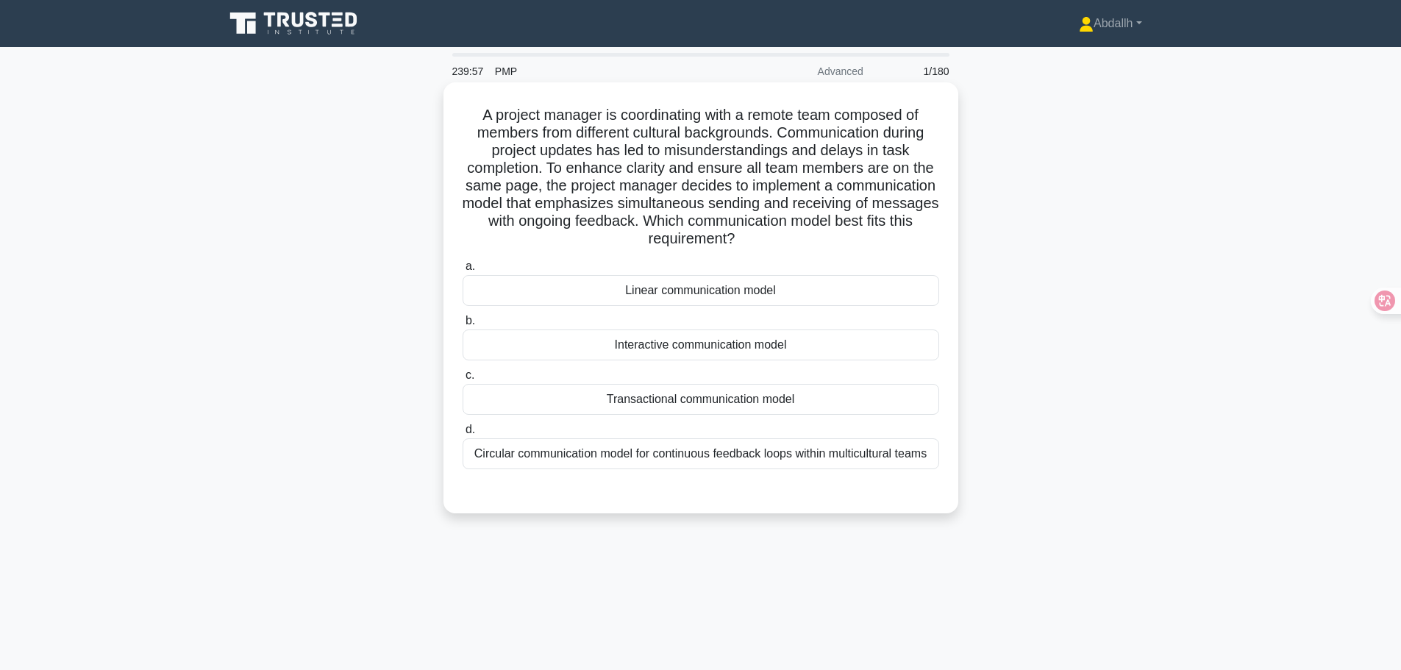
drag, startPoint x: 469, startPoint y: 120, endPoint x: 855, endPoint y: 235, distance: 402.9
click at [855, 235] on h5 "A project manager is coordinating with a remote team composed of members from d…" at bounding box center [700, 177] width 479 height 143
copy h5 "A project manager is coordinating with a remote team composed of members from d…"
click at [720, 342] on div "Interactive communication model" at bounding box center [700, 344] width 476 height 31
click at [462, 326] on input "b. Interactive communication model" at bounding box center [462, 321] width 0 height 10
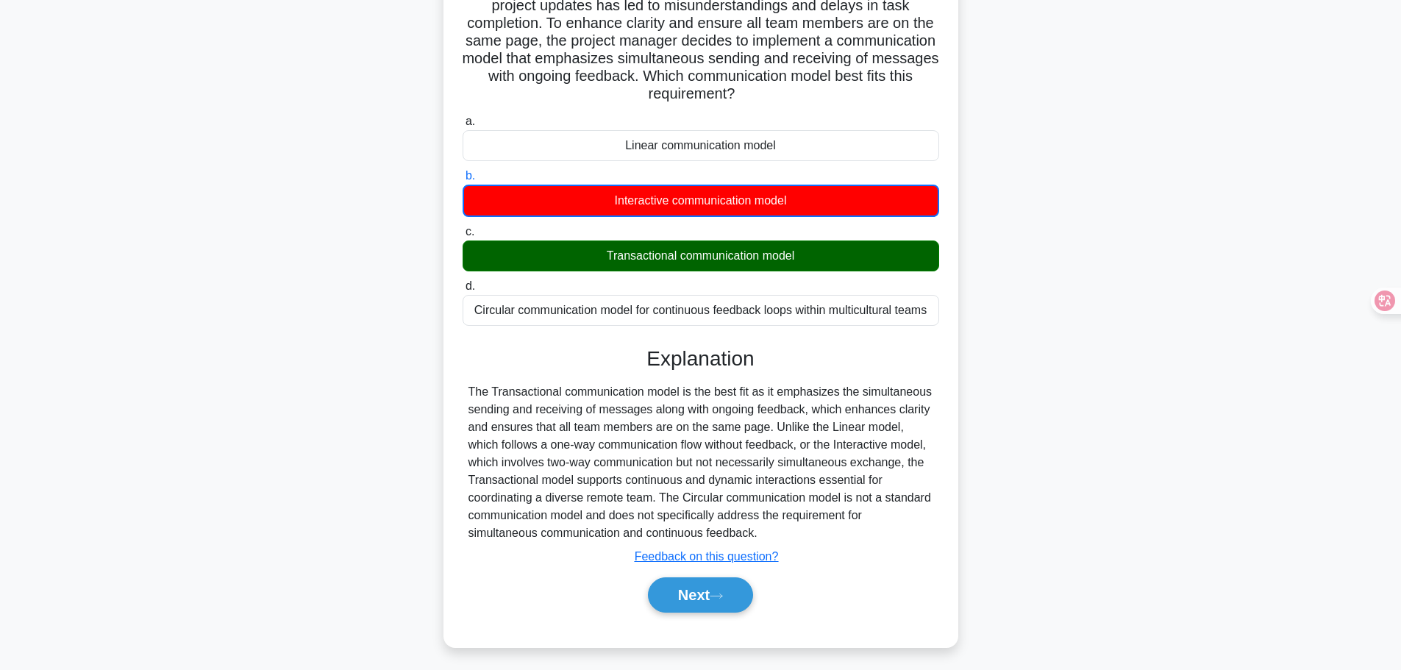
scroll to position [151, 0]
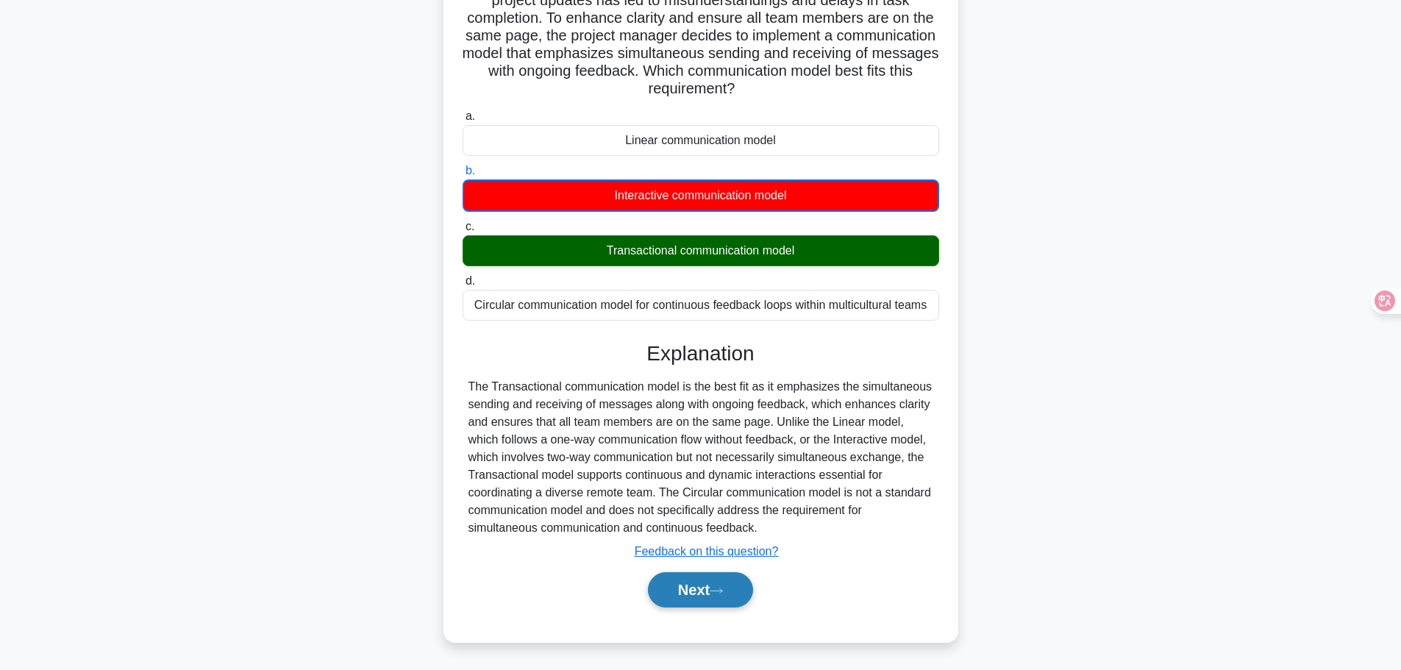
click at [737, 598] on button "Next" at bounding box center [700, 589] width 105 height 35
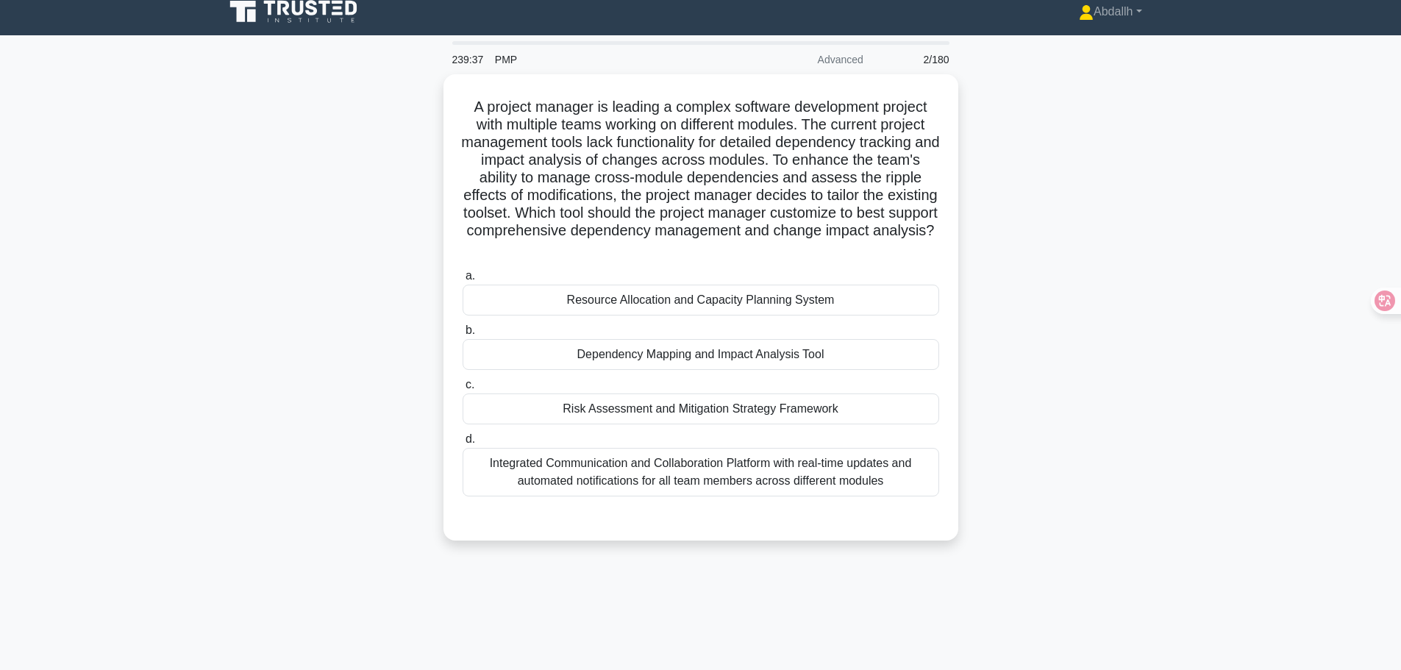
scroll to position [0, 0]
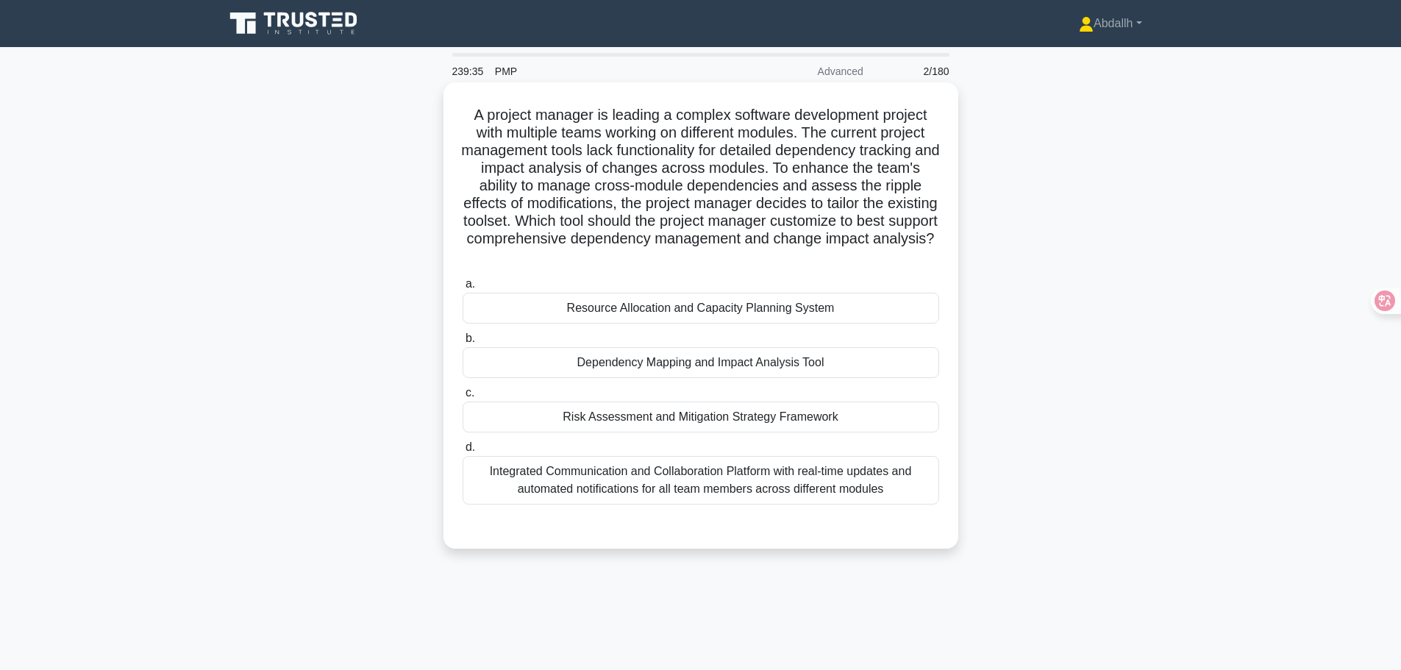
drag, startPoint x: 462, startPoint y: 111, endPoint x: 891, endPoint y: 255, distance: 452.9
click at [891, 255] on h5 "A project manager is leading a complex software development project with multip…" at bounding box center [700, 186] width 479 height 160
copy h5 "A project manager is leading a complex software development project with multip…"
